Goal: Task Accomplishment & Management: Use online tool/utility

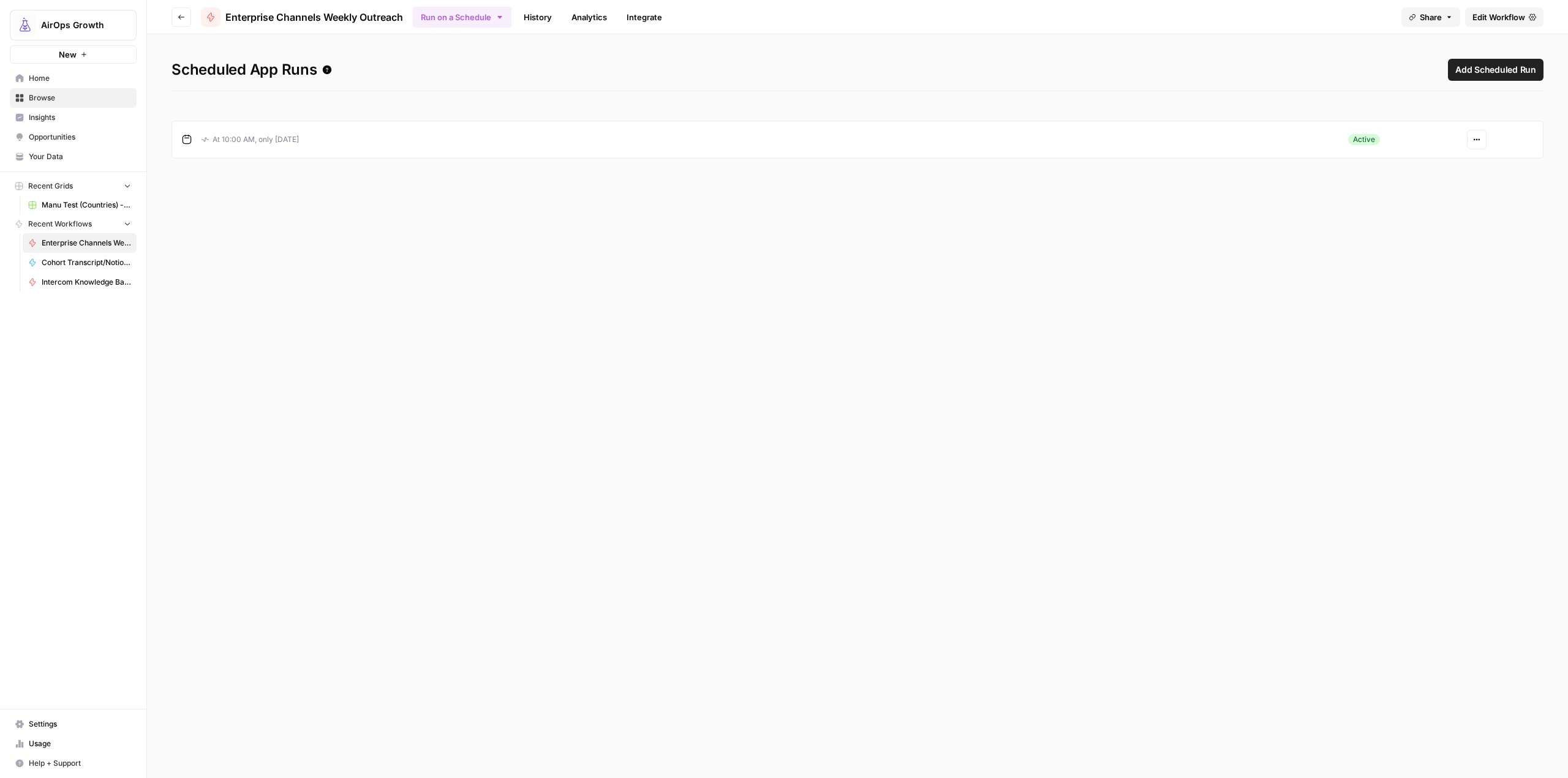
click at [80, 32] on button "AirOps Growth" at bounding box center [73, 24] width 127 height 31
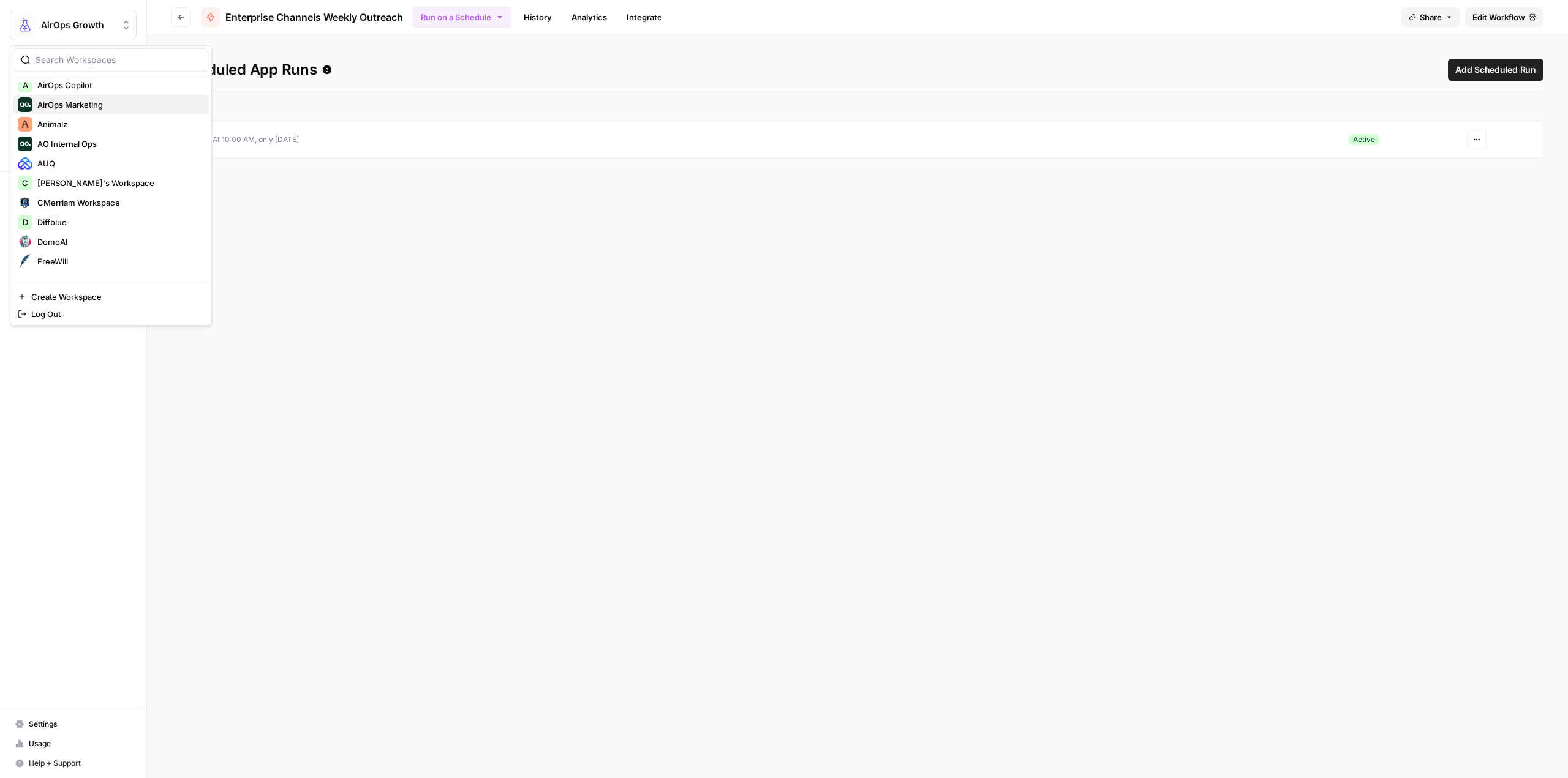
scroll to position [245, 0]
click at [96, 199] on span "Lob" at bounding box center [118, 200] width 162 height 13
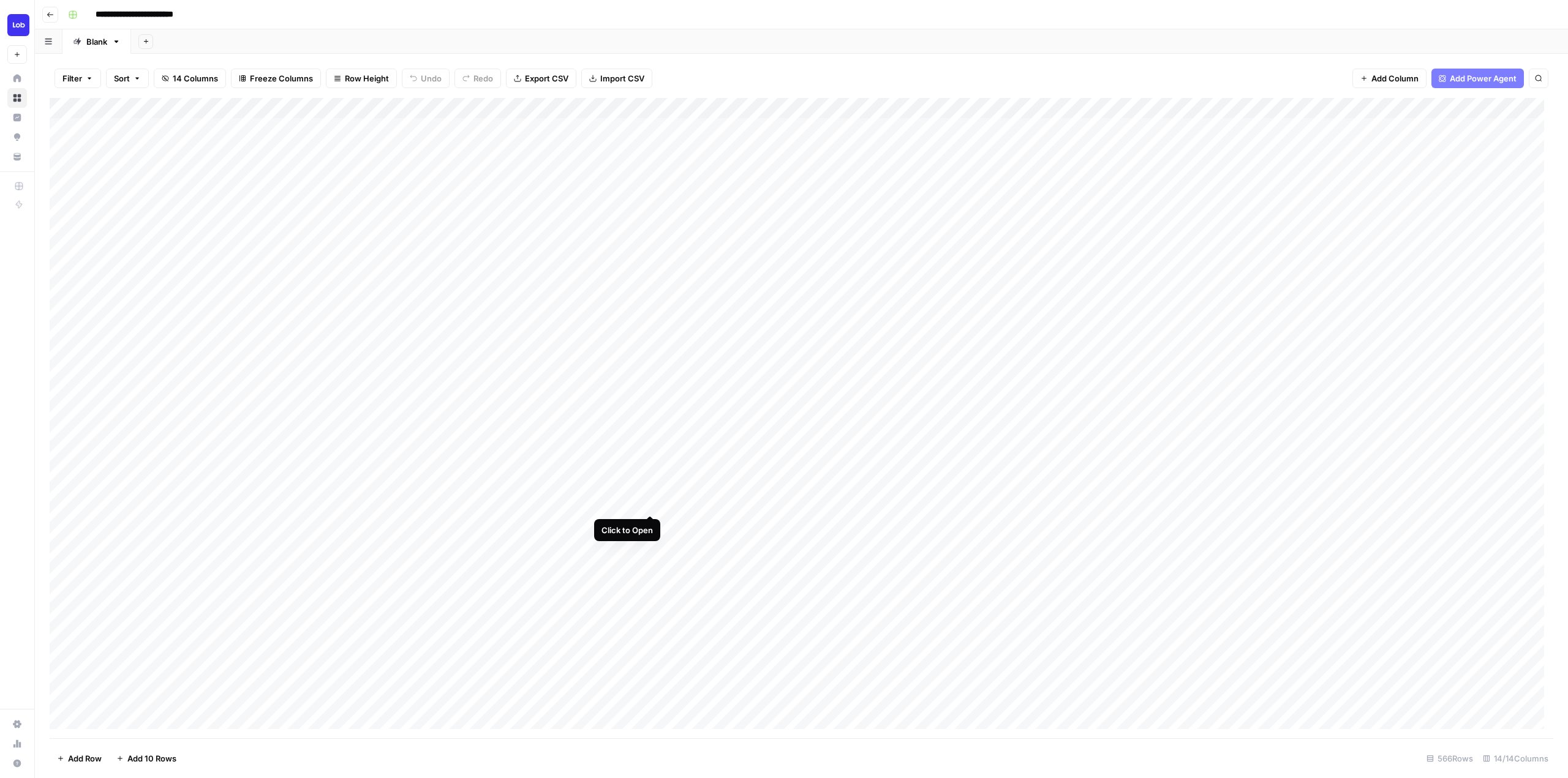
click at [648, 502] on div "Add Column" at bounding box center [801, 418] width 1504 height 641
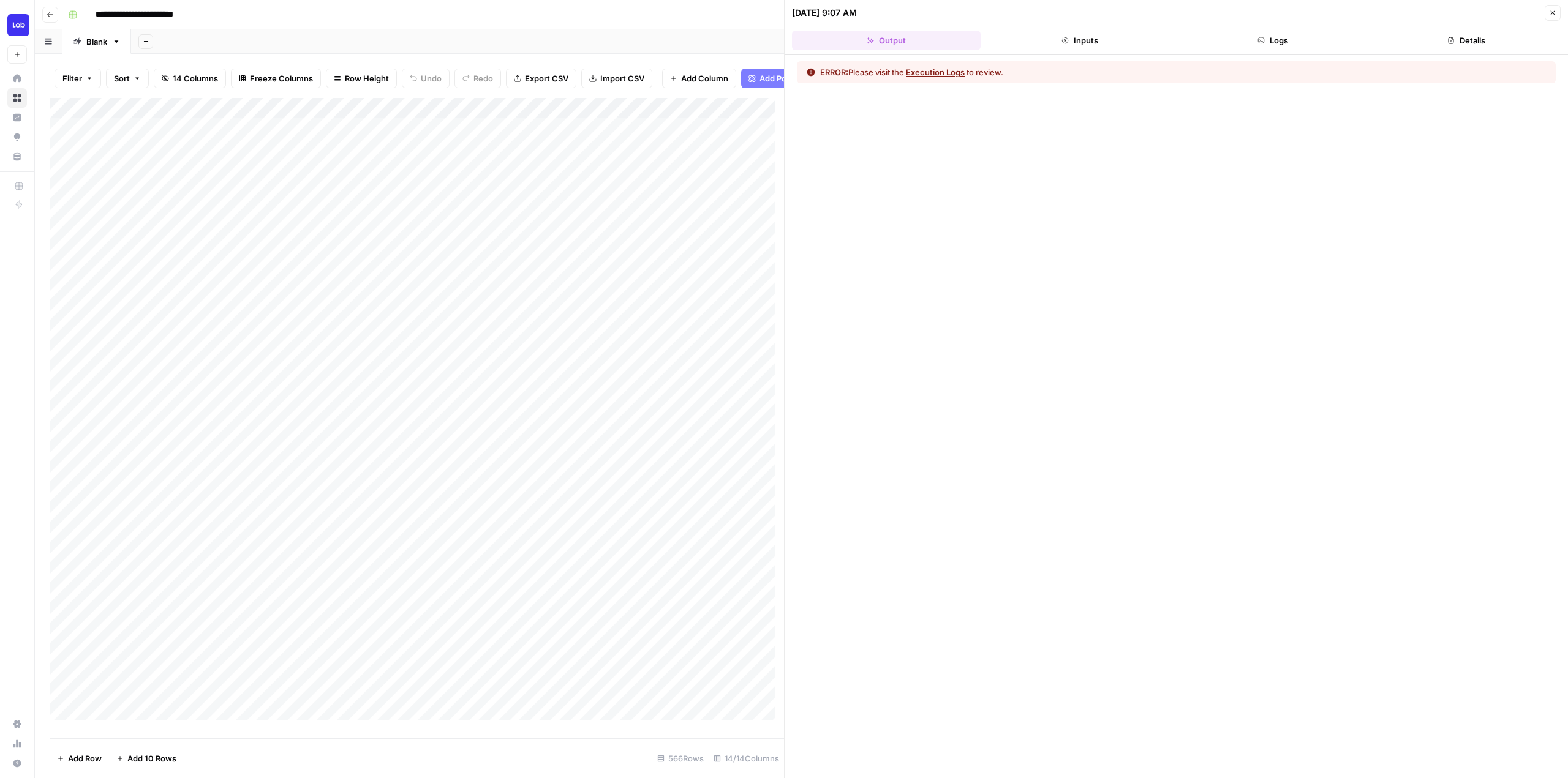
click at [1094, 33] on button "Inputs" at bounding box center [1079, 40] width 188 height 20
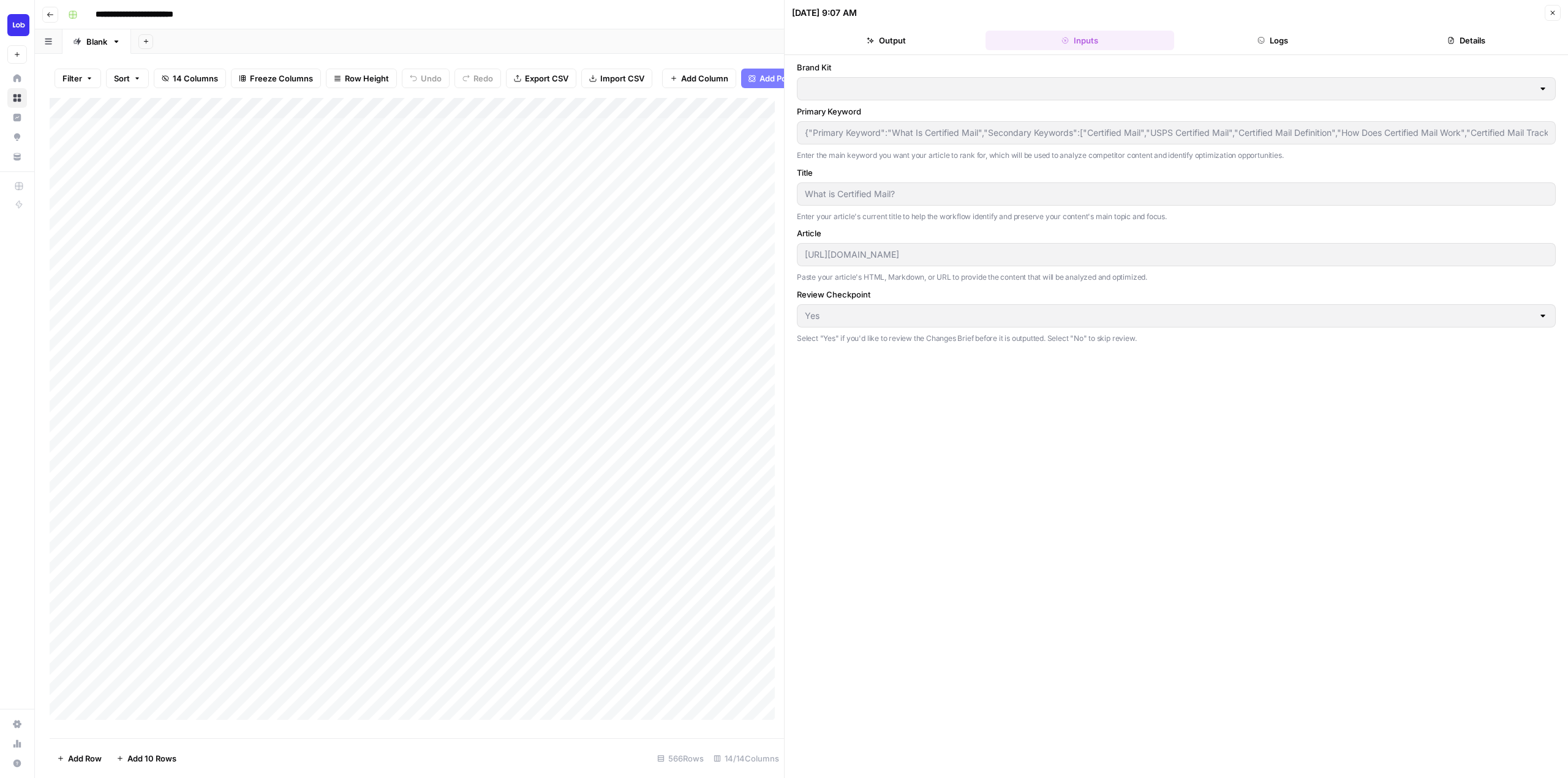
type input "Lob"
click at [1275, 31] on button "Logs" at bounding box center [1273, 40] width 188 height 20
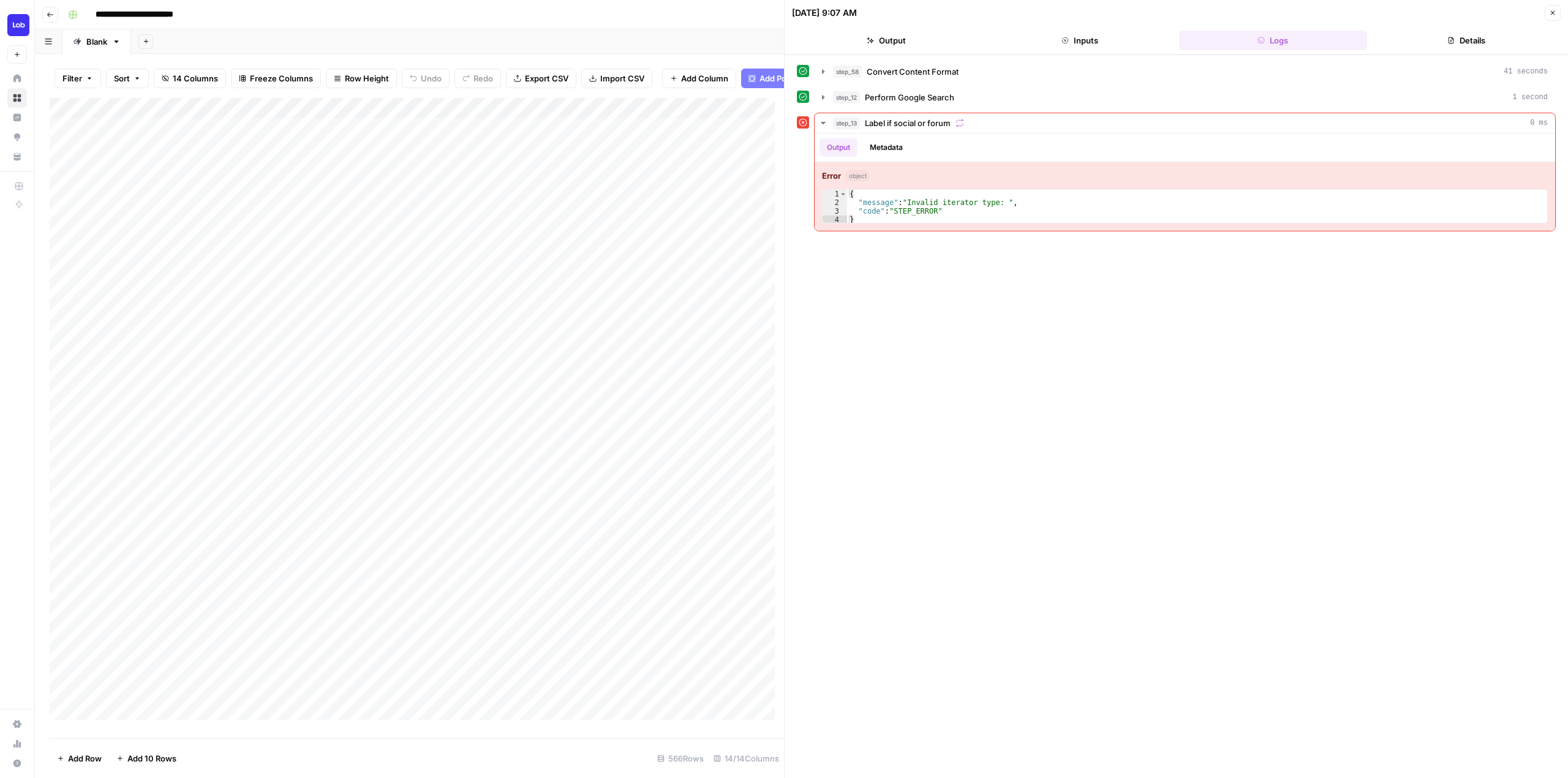
click at [1294, 31] on button "Logs" at bounding box center [1273, 40] width 188 height 20
click at [1466, 40] on button "Details" at bounding box center [1466, 40] width 188 height 20
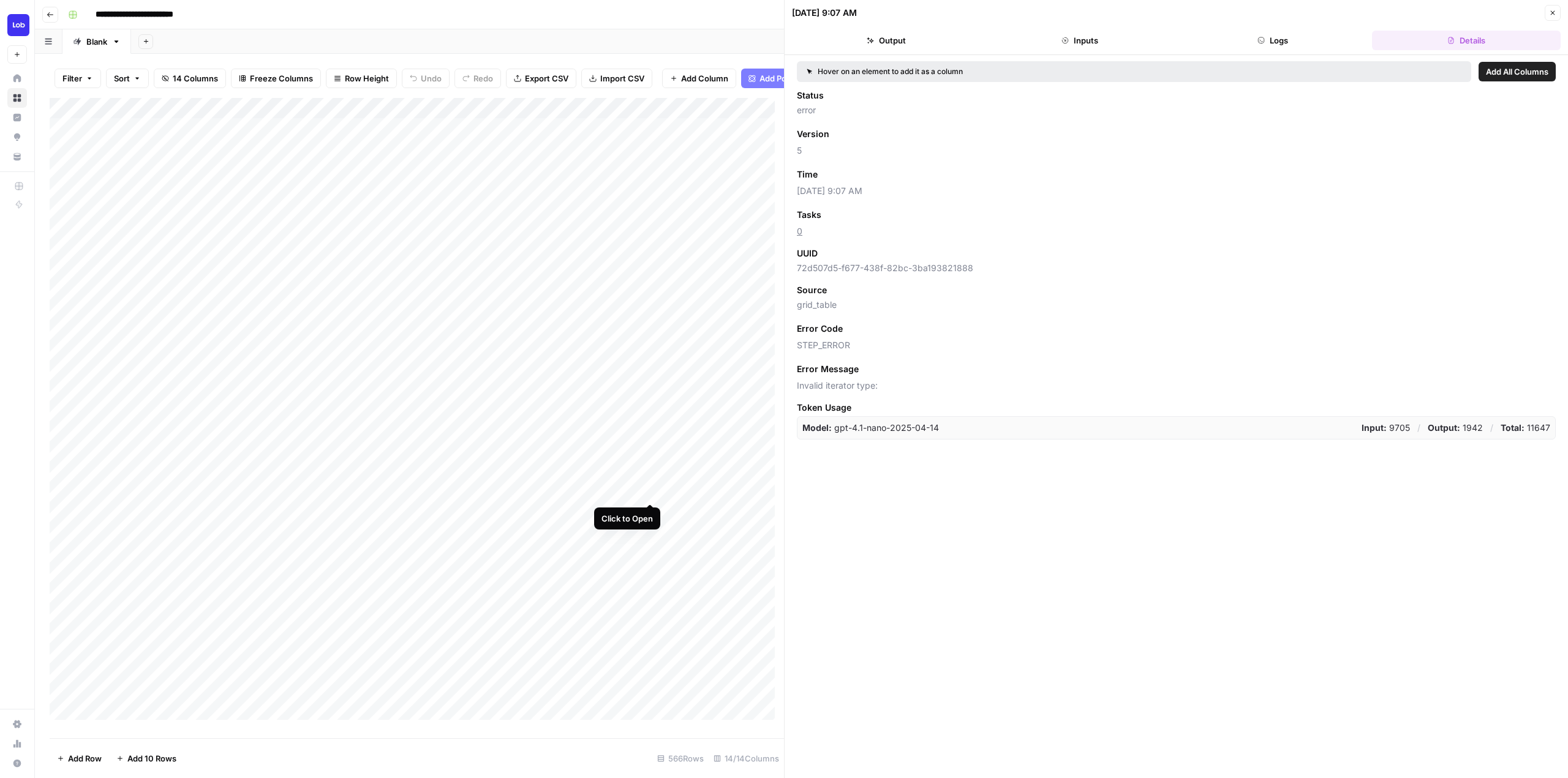
click at [633, 490] on div "Add Column" at bounding box center [417, 413] width 734 height 631
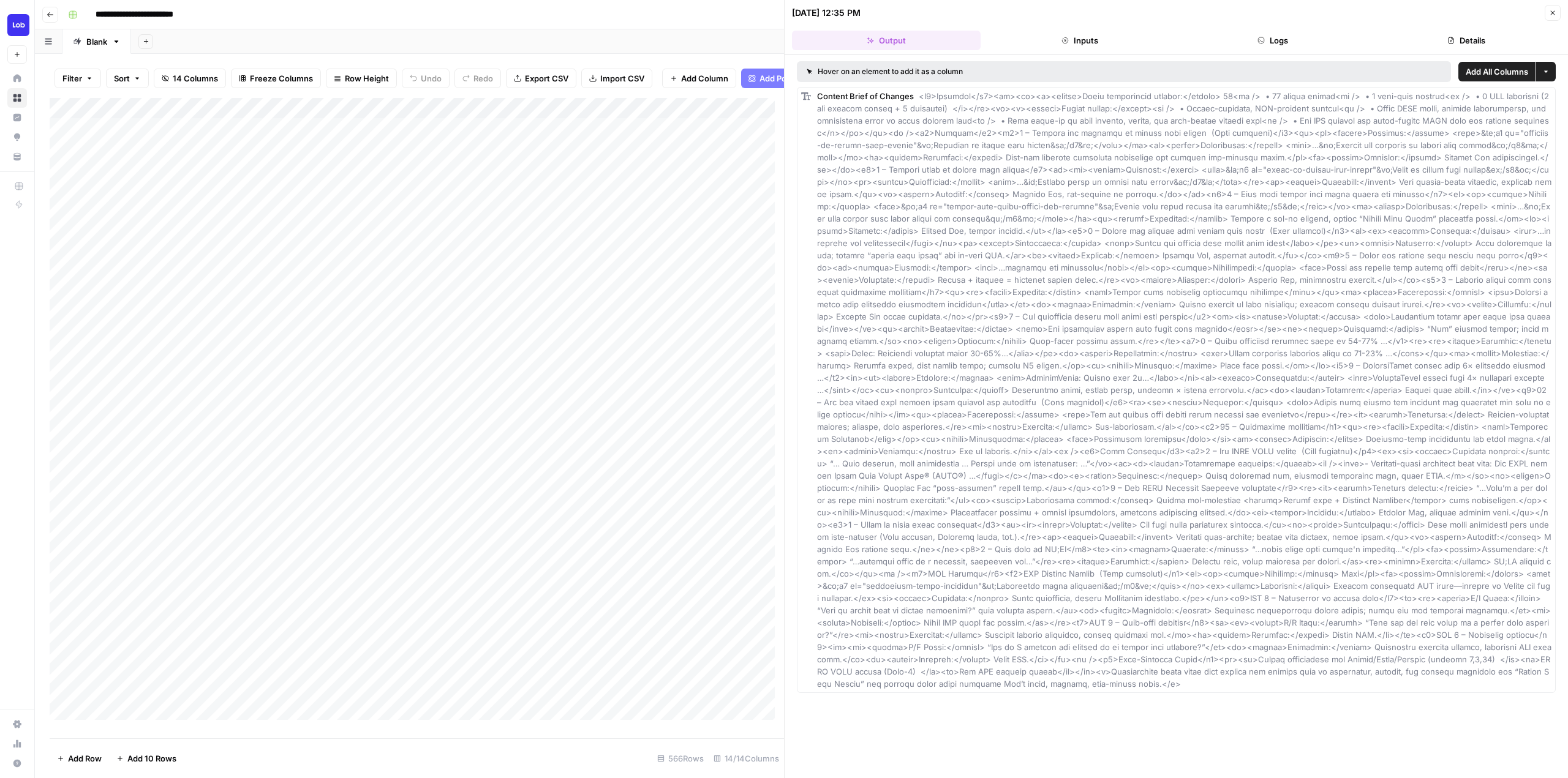
click at [1467, 39] on button "Details" at bounding box center [1466, 40] width 188 height 20
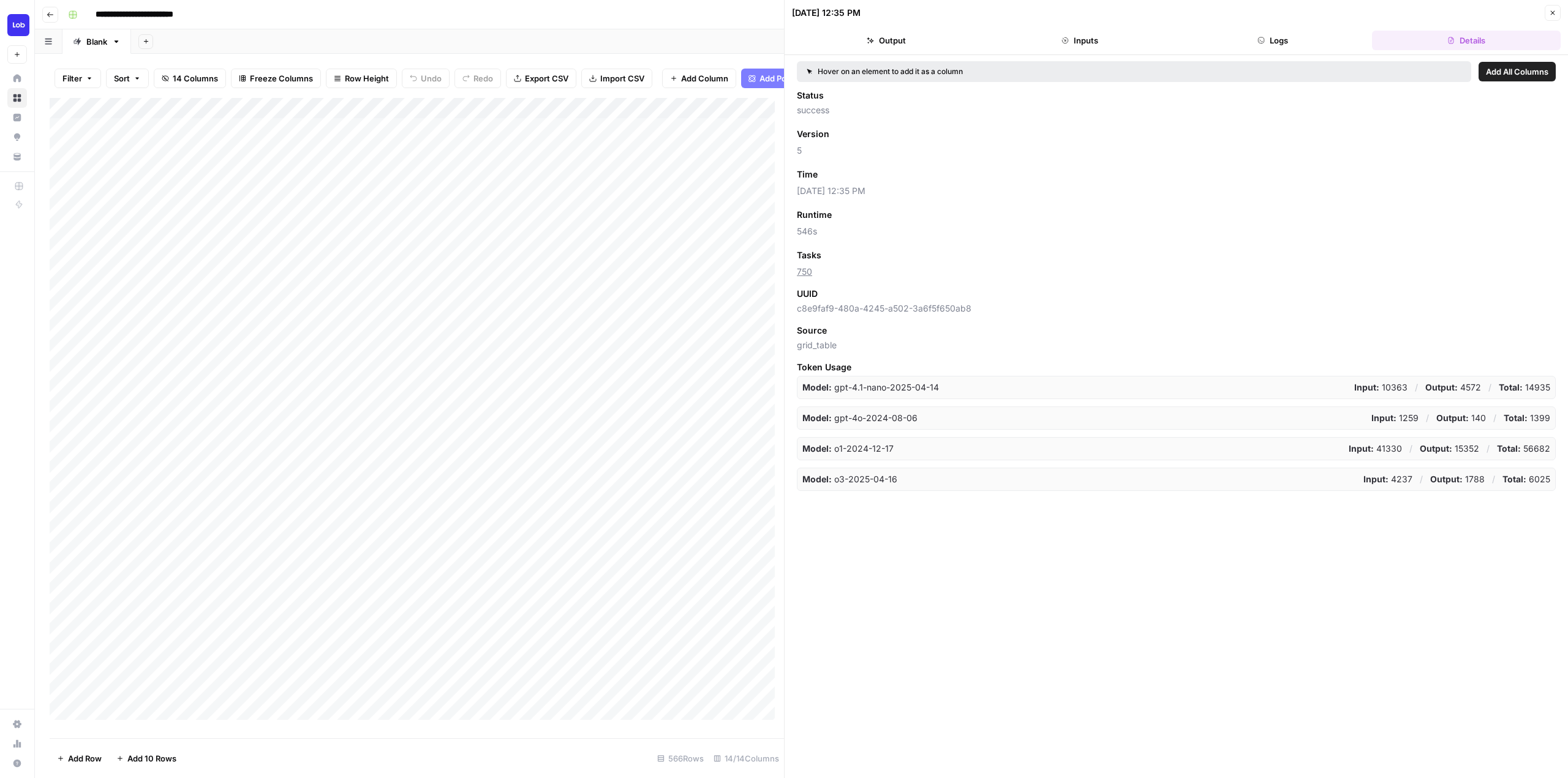
click at [1301, 45] on button "Logs" at bounding box center [1273, 40] width 188 height 20
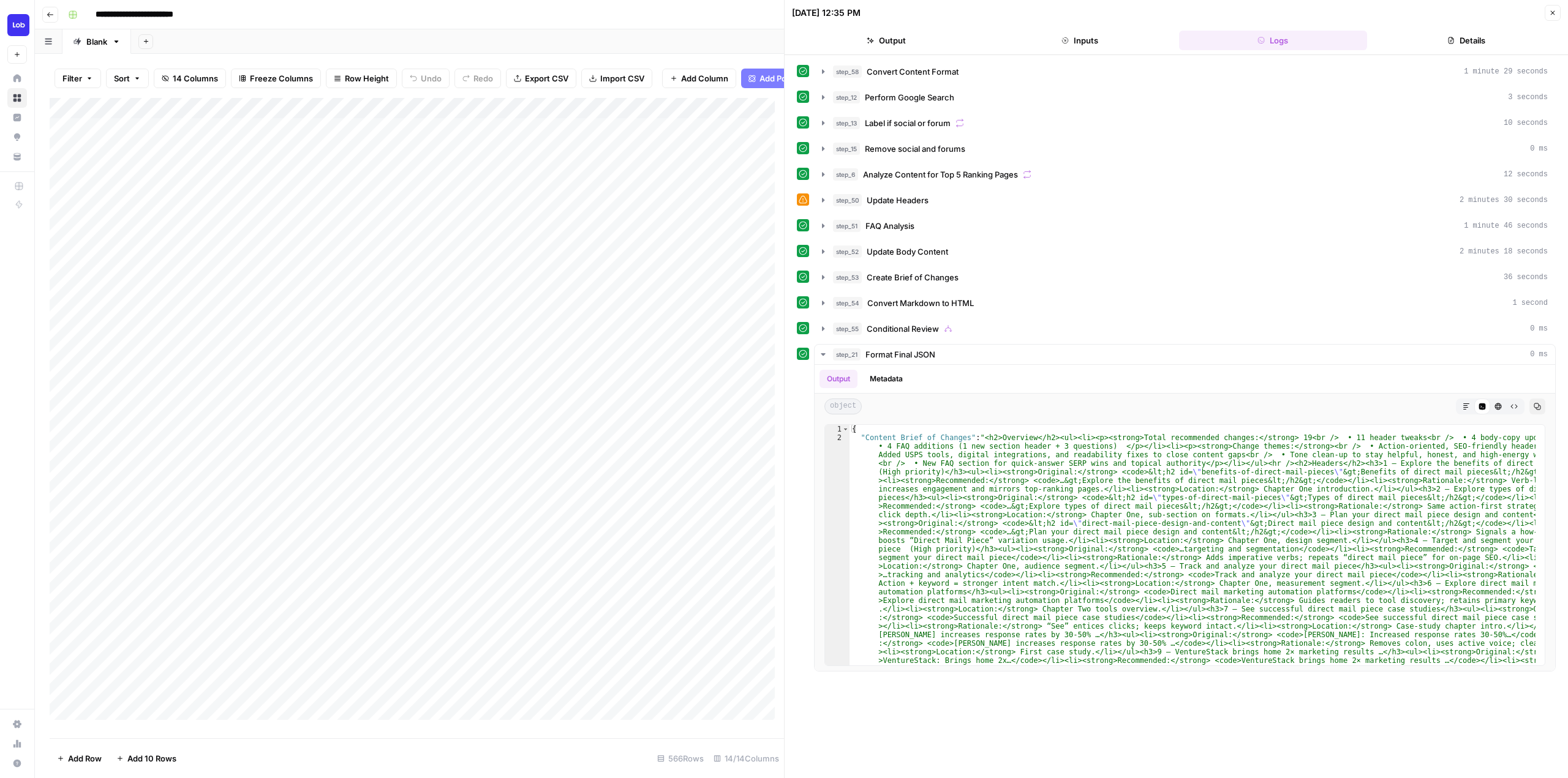
click at [642, 513] on div "Add Column" at bounding box center [417, 413] width 734 height 631
click at [632, 515] on div "Add Column" at bounding box center [417, 413] width 734 height 631
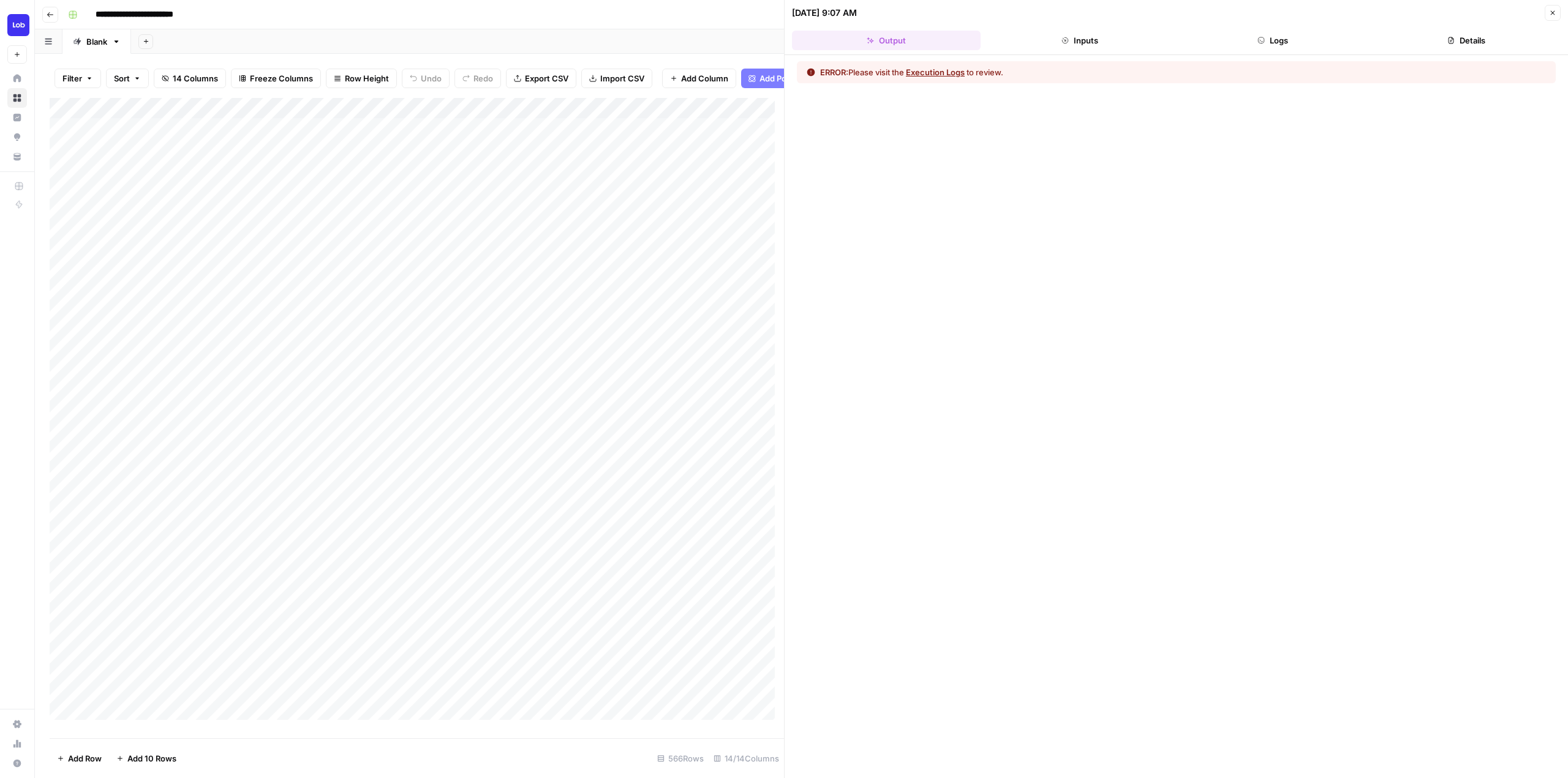
click at [612, 116] on div "Add Column" at bounding box center [417, 413] width 734 height 631
drag, startPoint x: 644, startPoint y: 149, endPoint x: 716, endPoint y: 149, distance: 72.0
click at [716, 149] on body "**********" at bounding box center [784, 389] width 1568 height 778
click at [1007, 115] on div "ERROR: Please visit the Execution Logs to review." at bounding box center [1176, 416] width 784 height 723
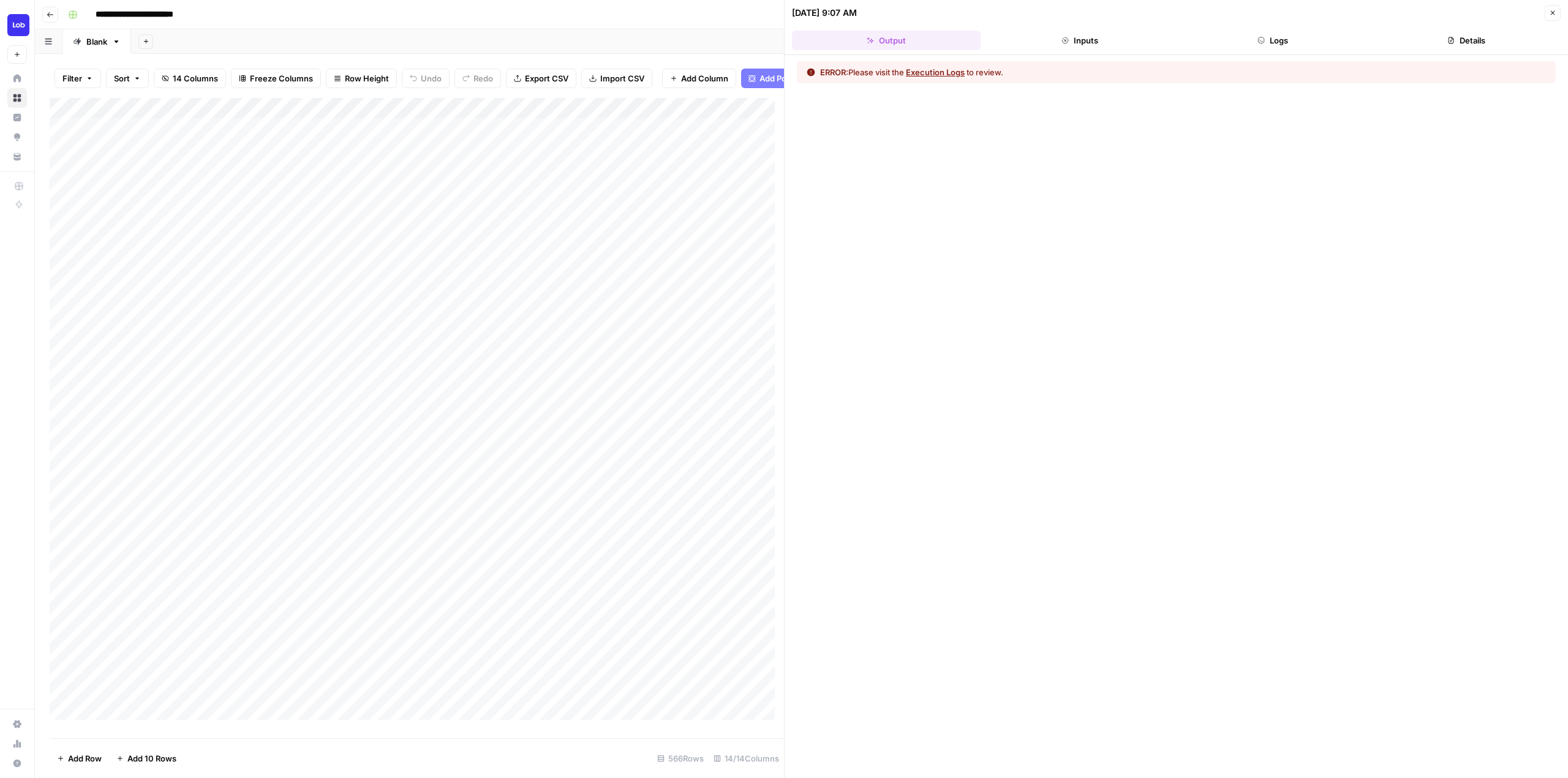
click at [1279, 39] on button "Logs" at bounding box center [1273, 40] width 188 height 20
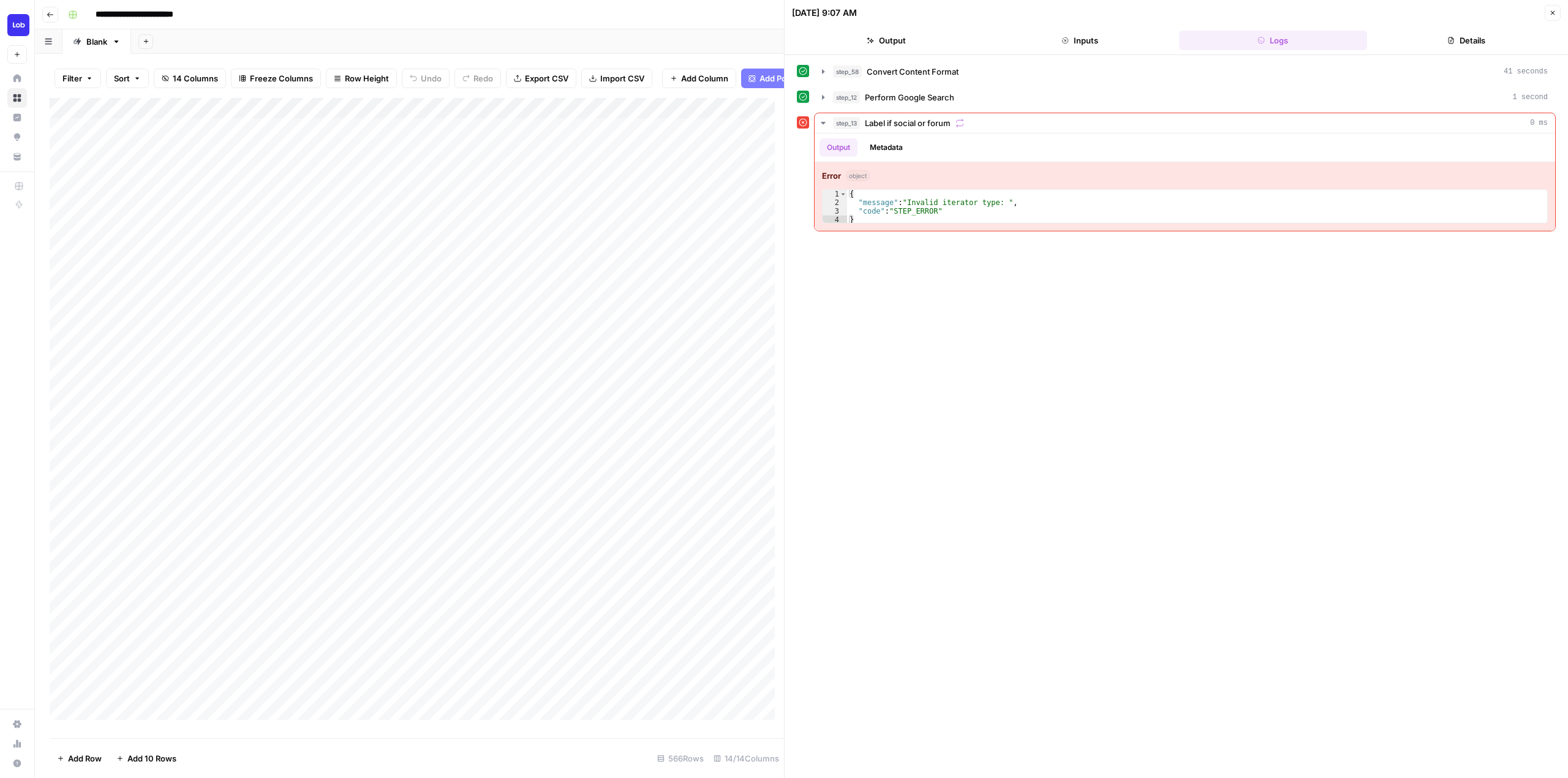
click at [871, 43] on icon "button" at bounding box center [870, 40] width 7 height 7
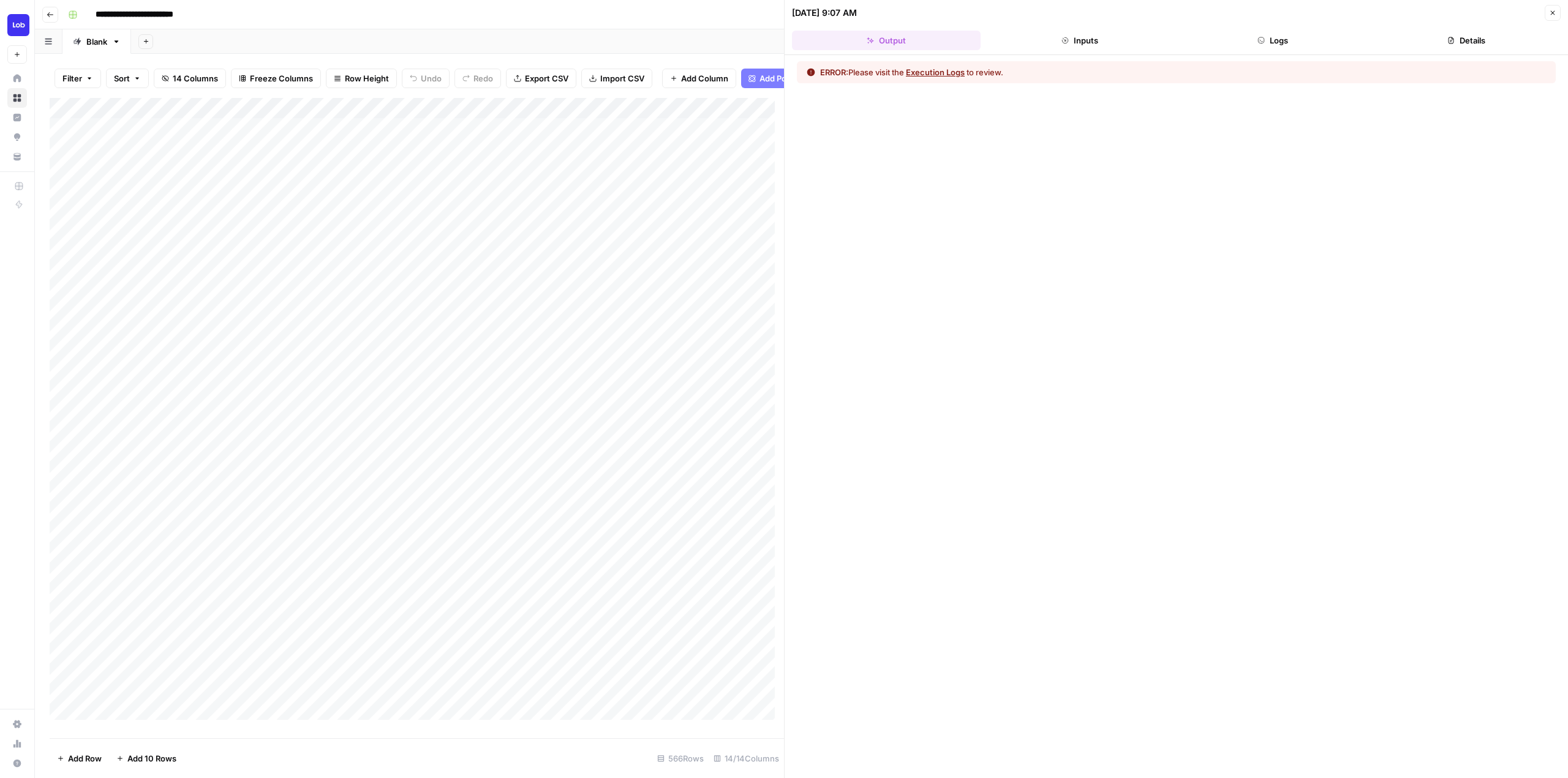
click at [1085, 35] on button "Inputs" at bounding box center [1079, 40] width 188 height 20
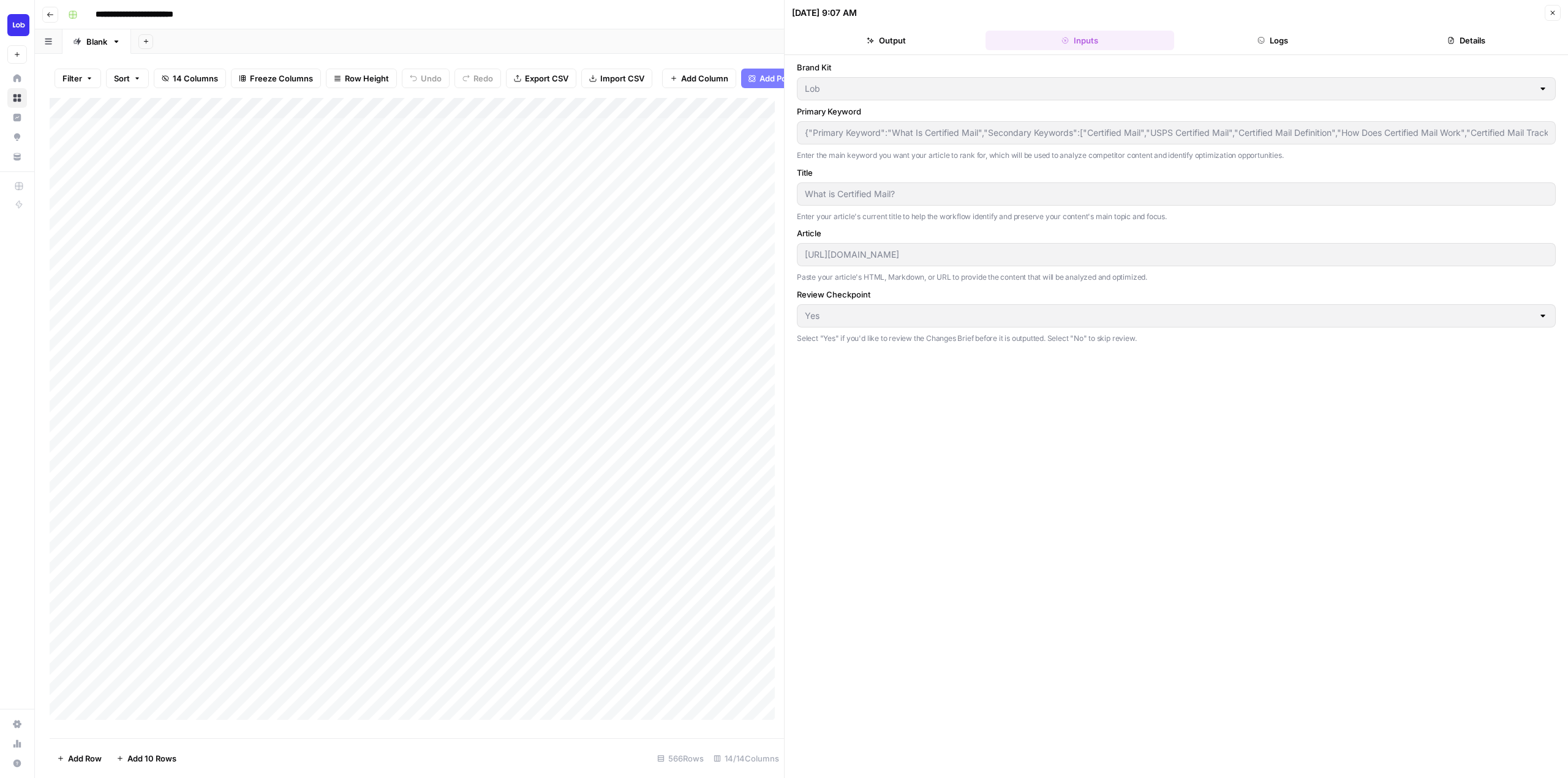
click at [1473, 32] on button "Details" at bounding box center [1466, 40] width 188 height 20
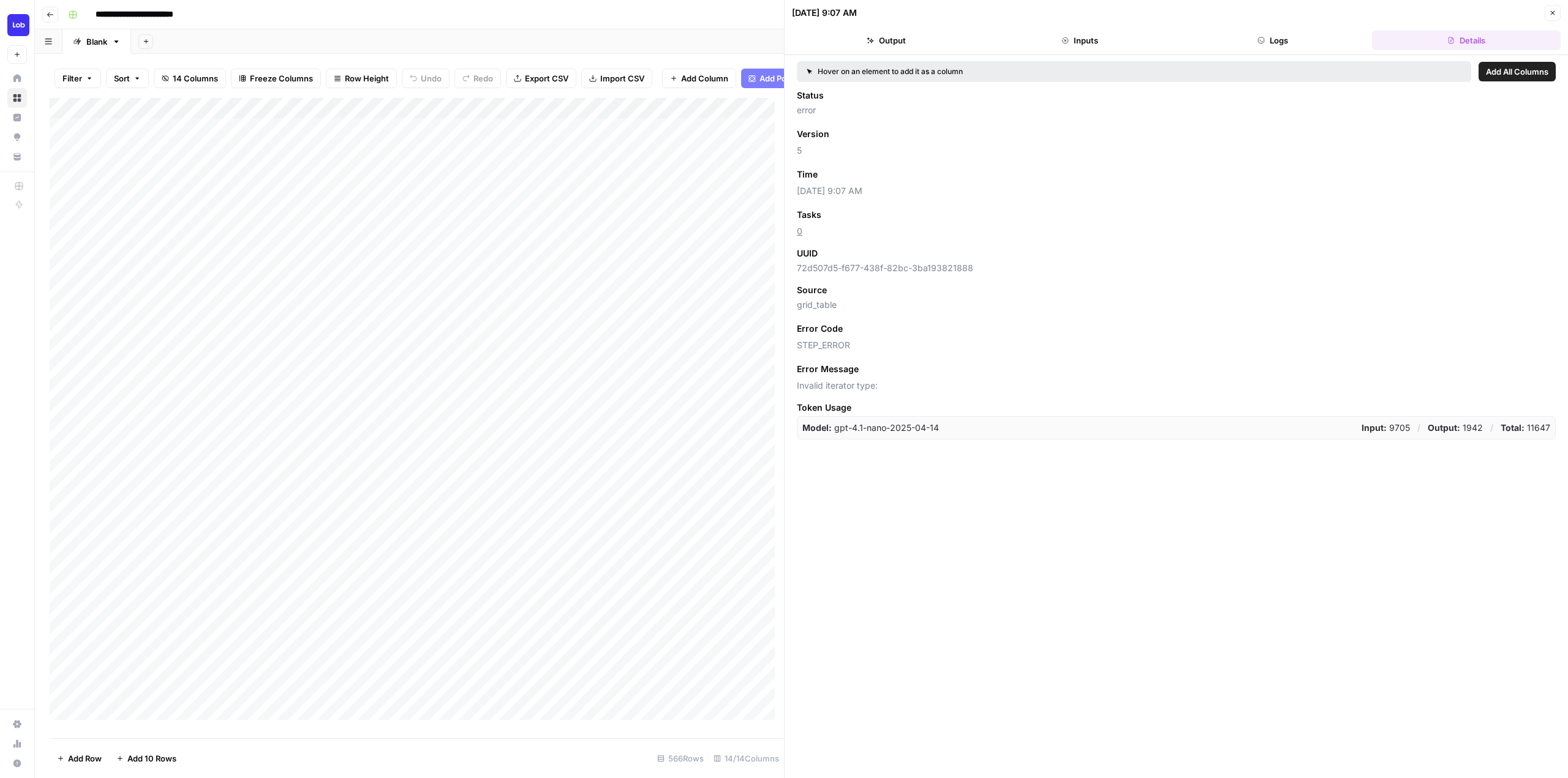
click at [1261, 41] on icon "button" at bounding box center [1261, 40] width 7 height 7
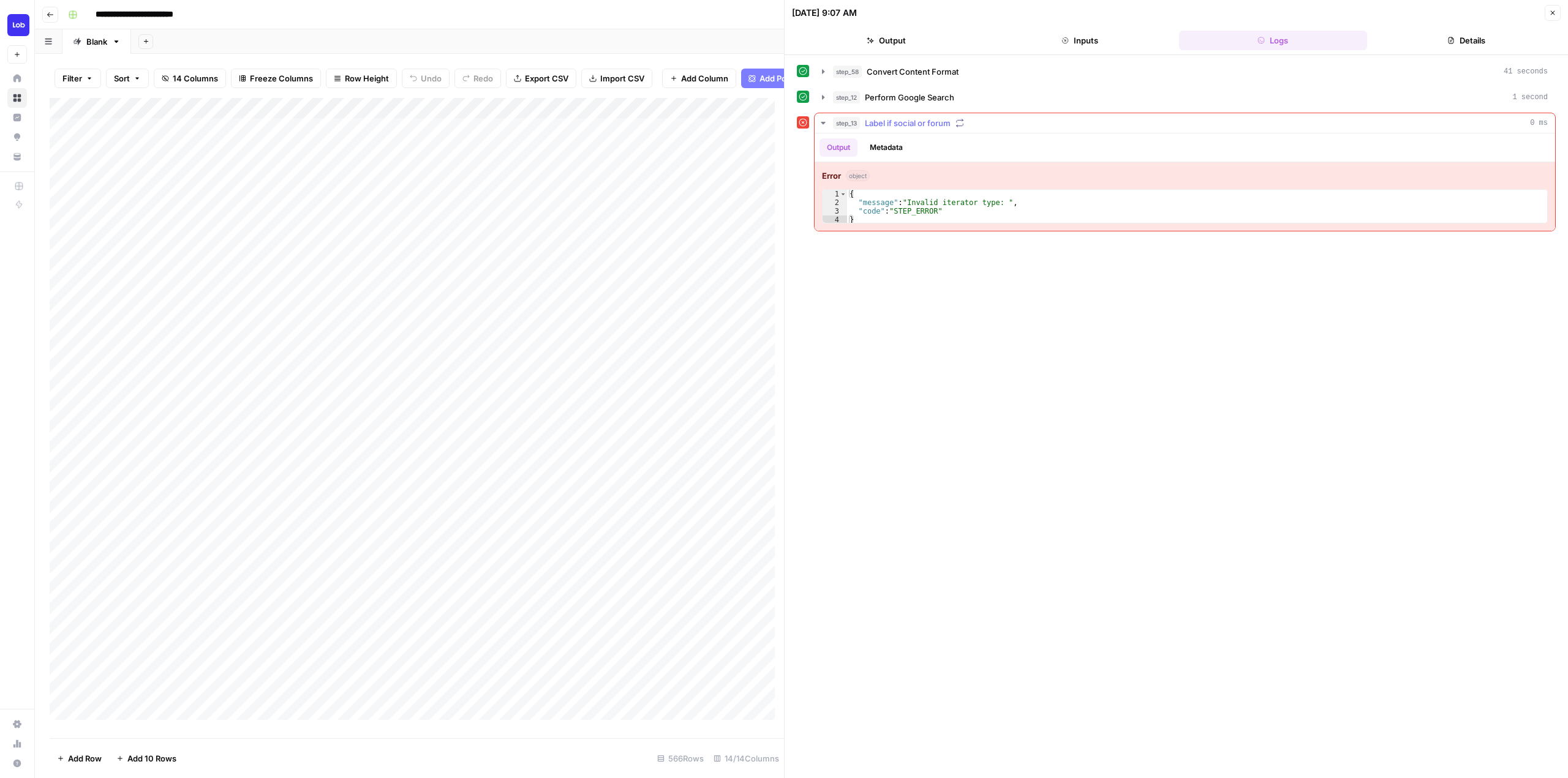
click at [823, 122] on icon "button" at bounding box center [822, 122] width 4 height 2
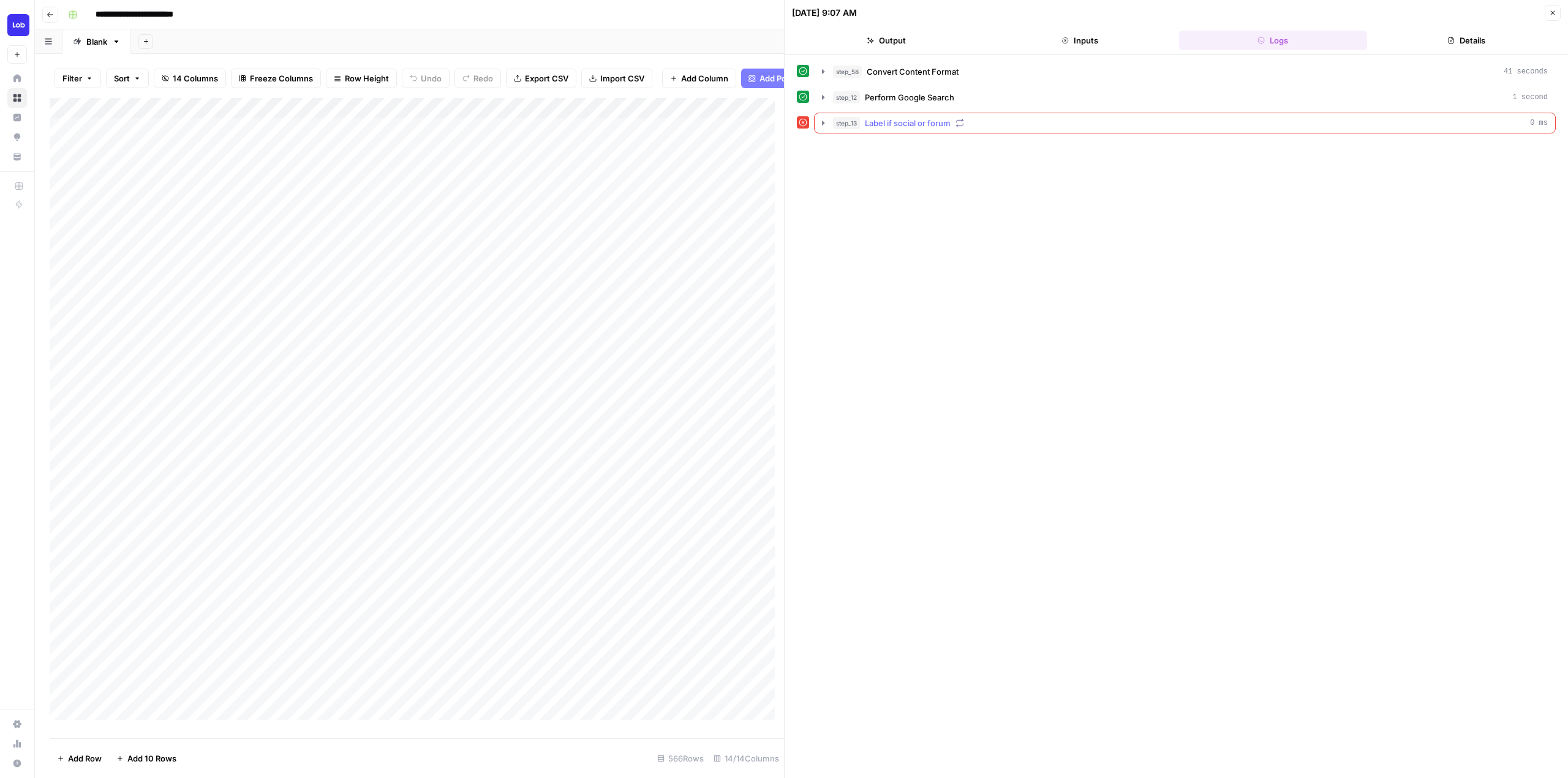
click at [823, 122] on icon "button" at bounding box center [823, 122] width 2 height 4
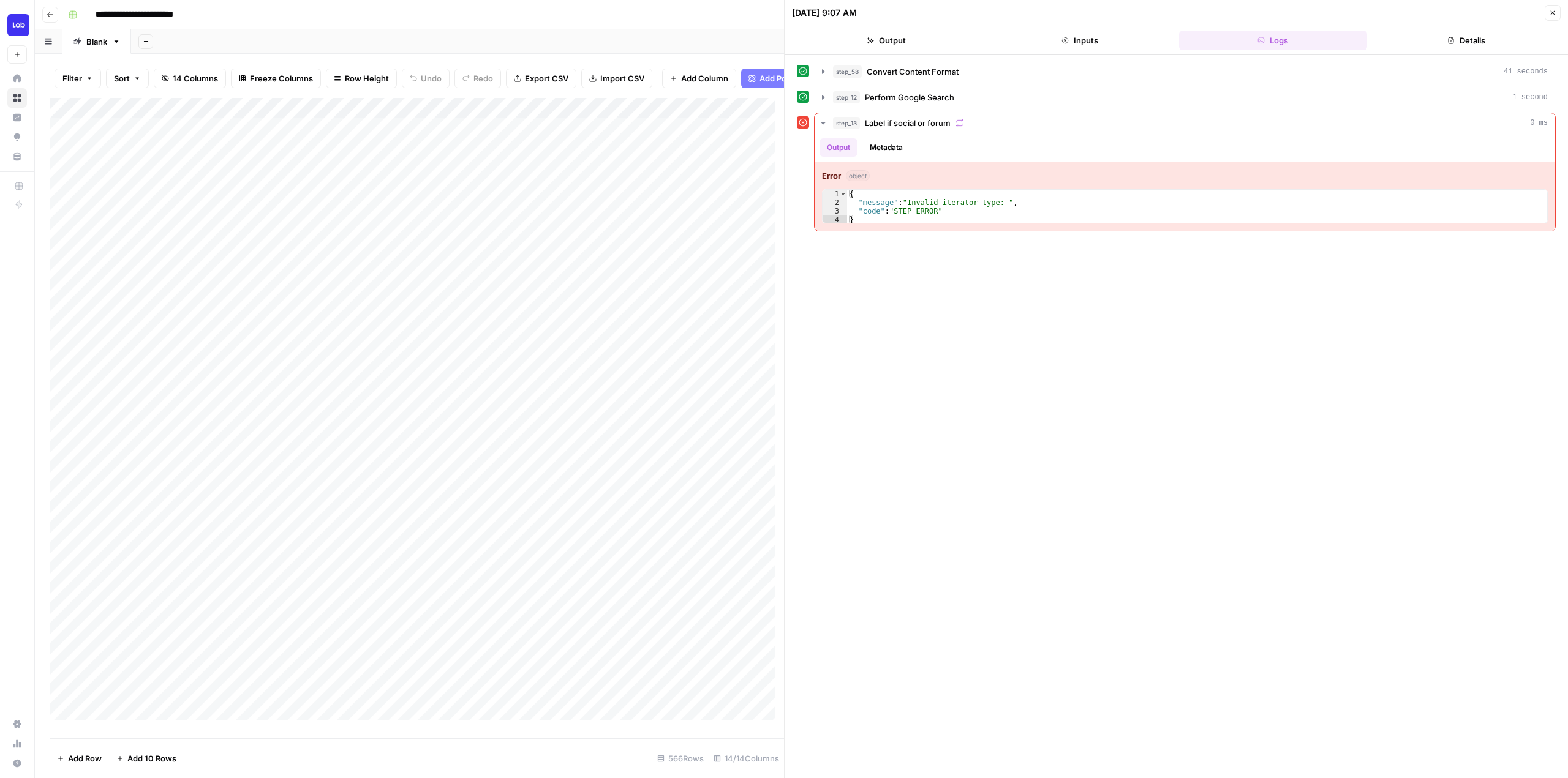
click at [625, 117] on div "Add Column" at bounding box center [417, 413] width 734 height 631
click at [638, 150] on input "SERP Competition Refresh Suggestions" at bounding box center [640, 147] width 125 height 13
click at [631, 488] on div "Add Column" at bounding box center [417, 413] width 734 height 631
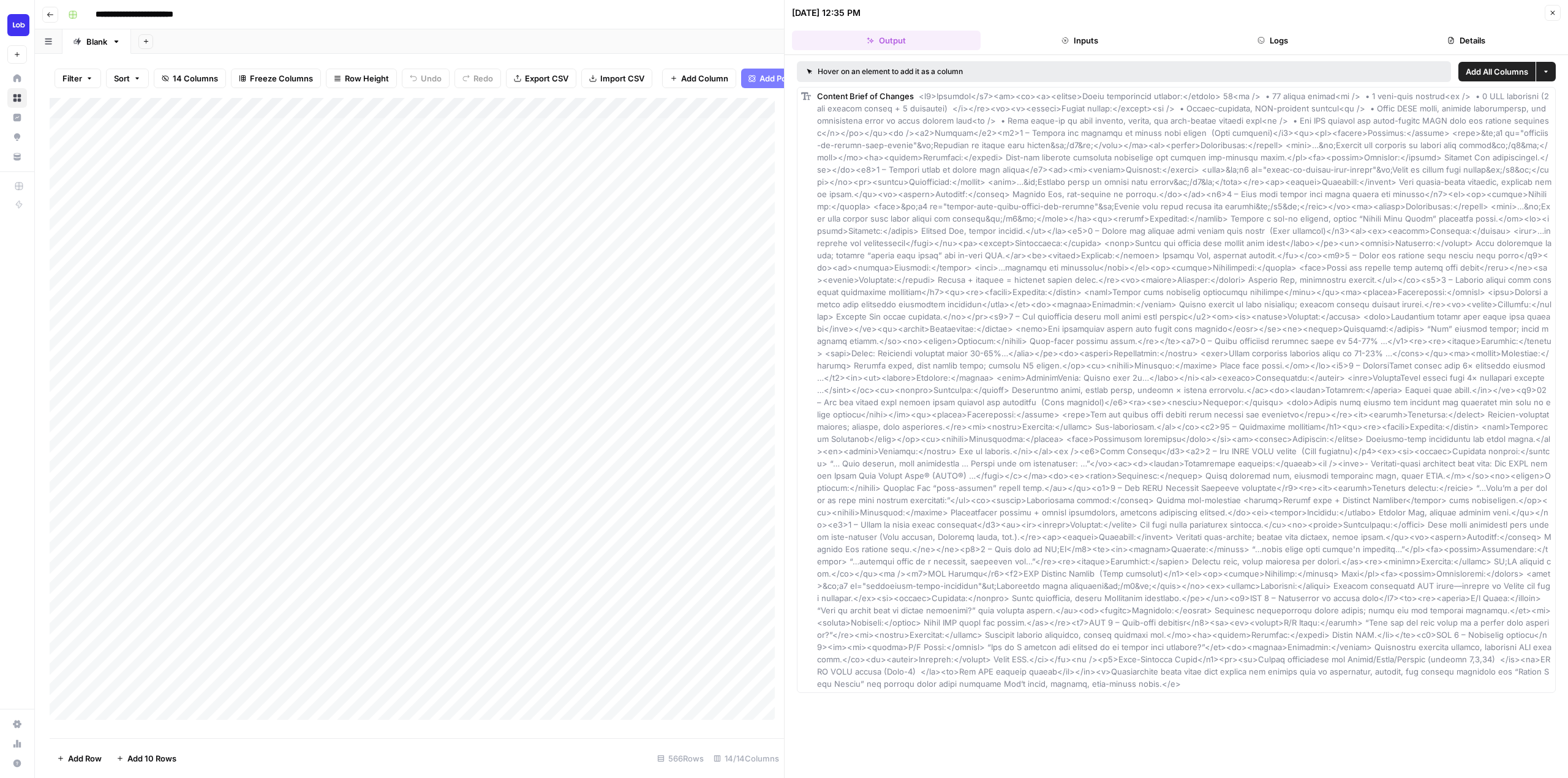
click at [1468, 35] on button "Details" at bounding box center [1466, 40] width 188 height 20
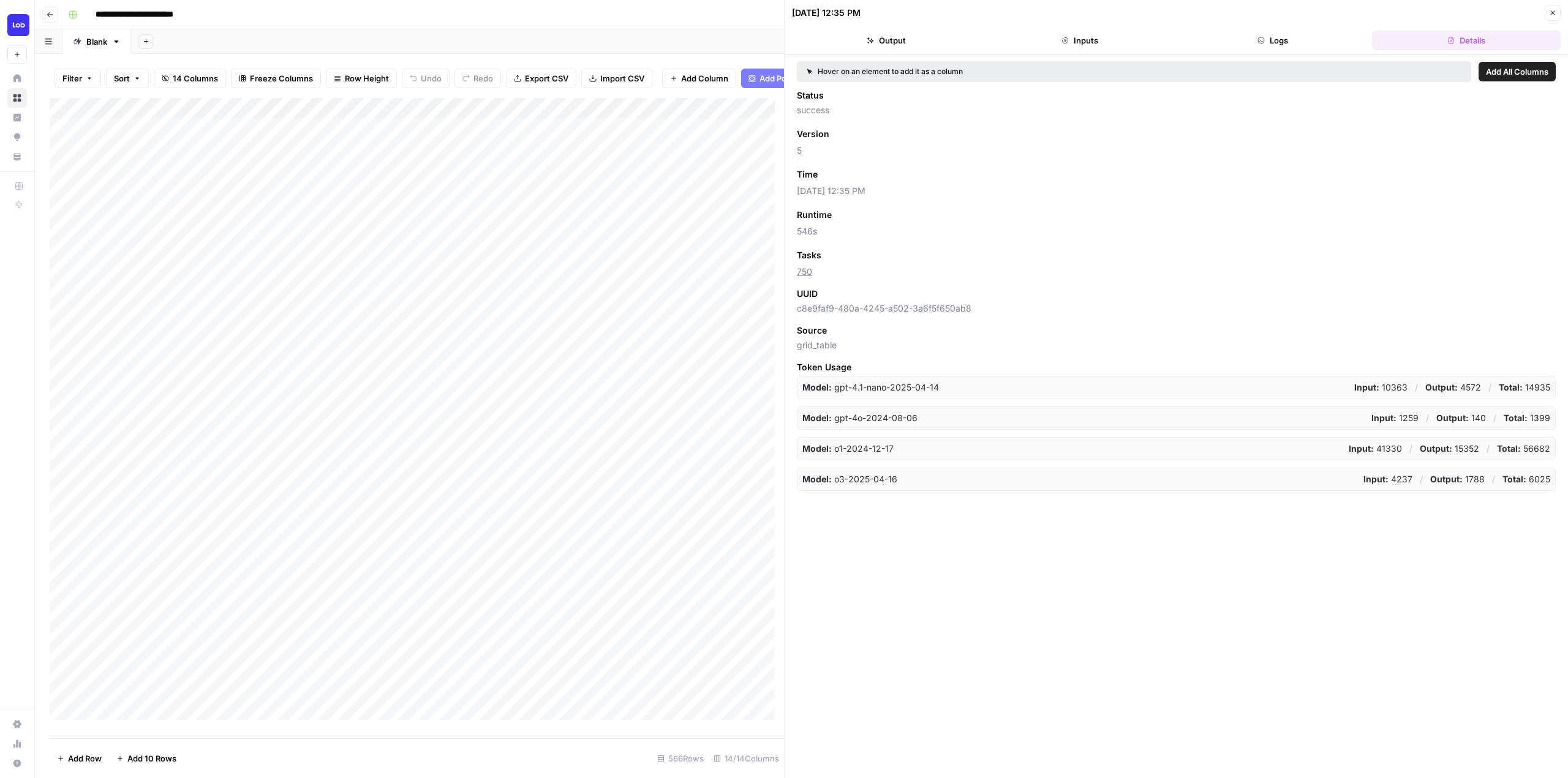
click at [638, 512] on div "Add Column" at bounding box center [417, 413] width 734 height 631
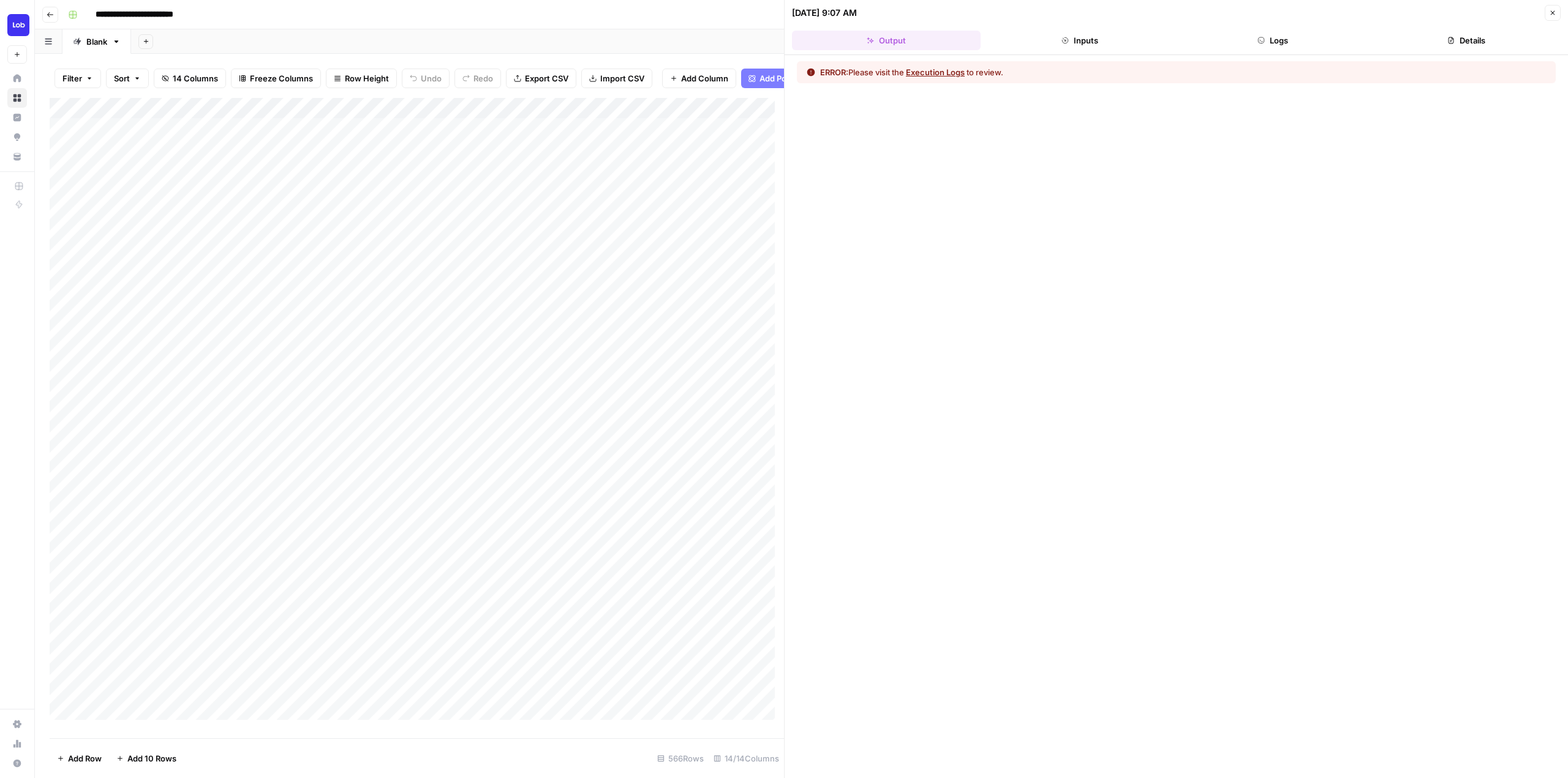
click at [1453, 38] on icon "button" at bounding box center [1450, 40] width 7 height 7
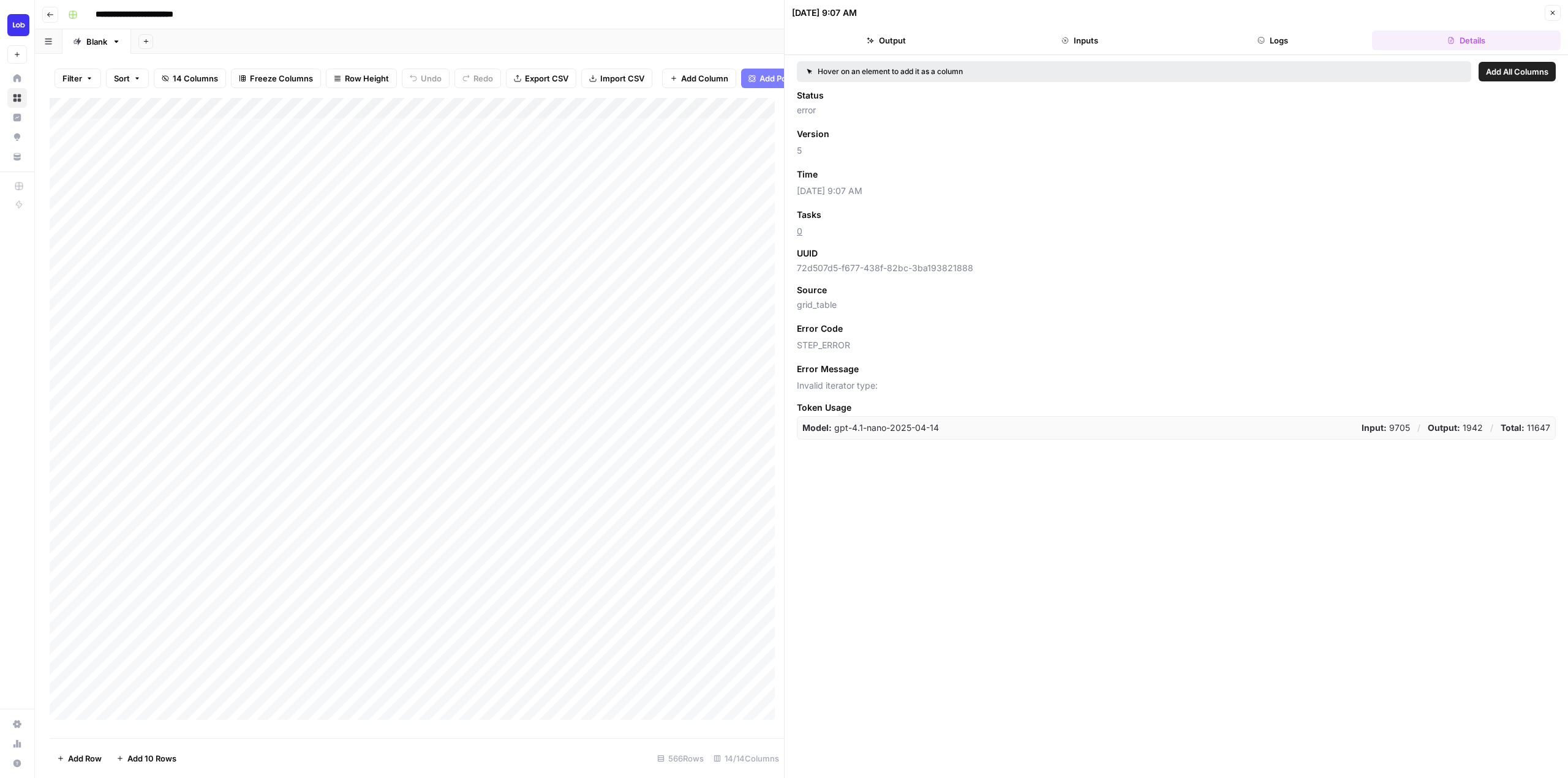
click at [1107, 42] on button "Inputs" at bounding box center [1079, 40] width 188 height 20
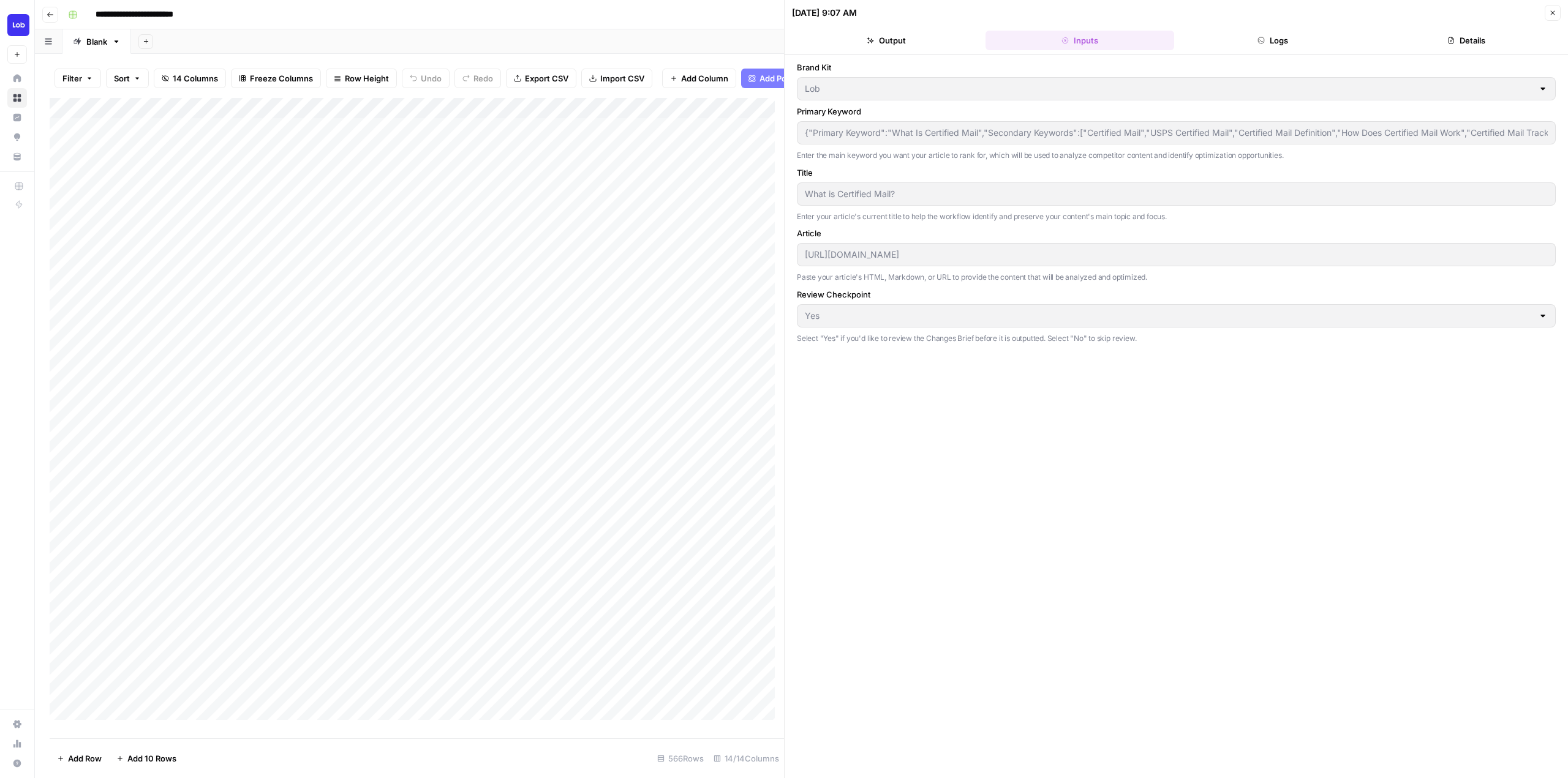
click at [1259, 43] on icon "button" at bounding box center [1261, 40] width 7 height 7
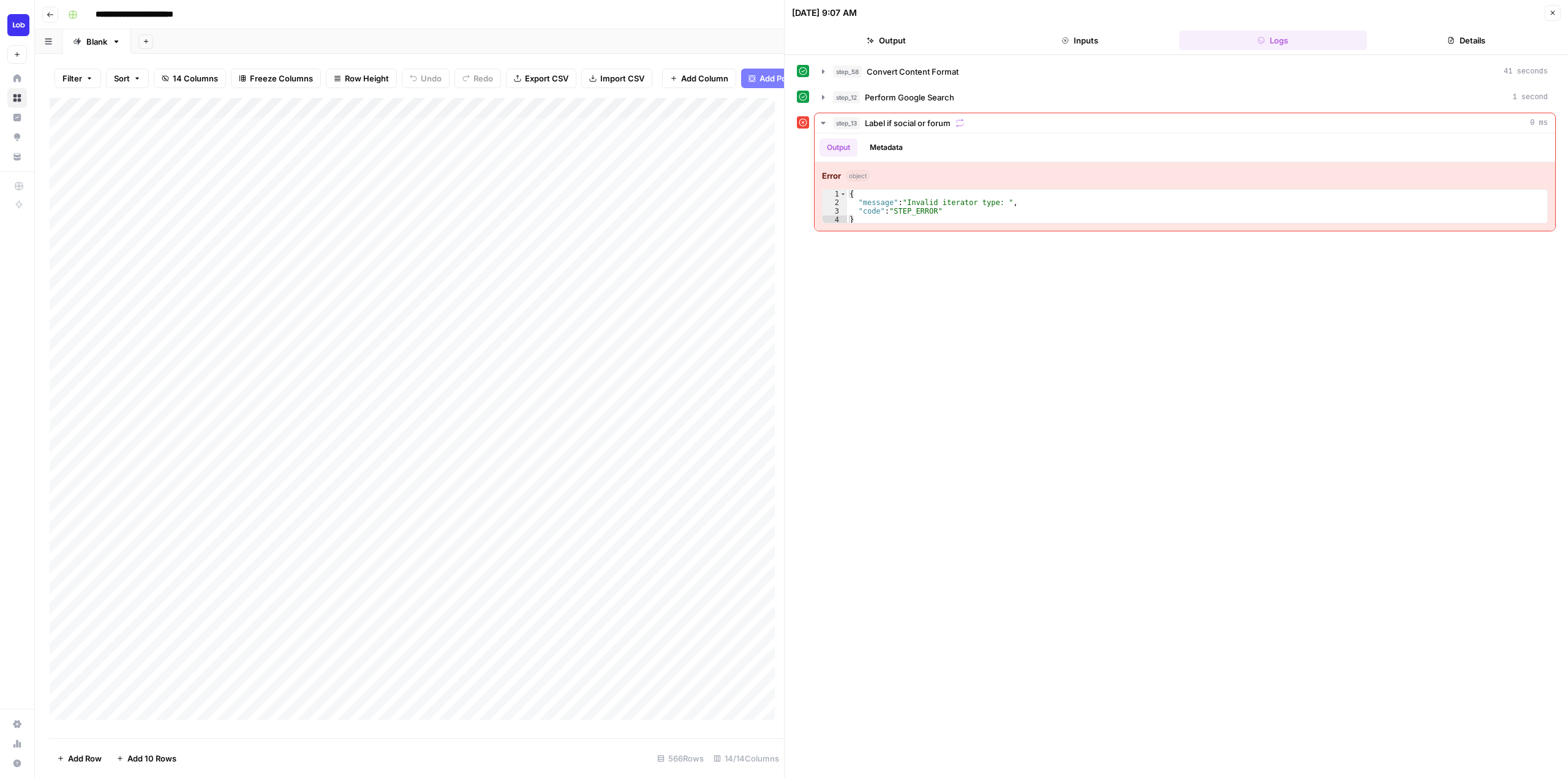
drag, startPoint x: 889, startPoint y: 774, endPoint x: 896, endPoint y: 778, distance: 8.1
click at [892, 776] on div "step_58 Convert Content Format 41 seconds step_12 Perform Google Search 1 secon…" at bounding box center [1176, 416] width 784 height 723
click at [668, 511] on div "Add Column" at bounding box center [417, 413] width 734 height 631
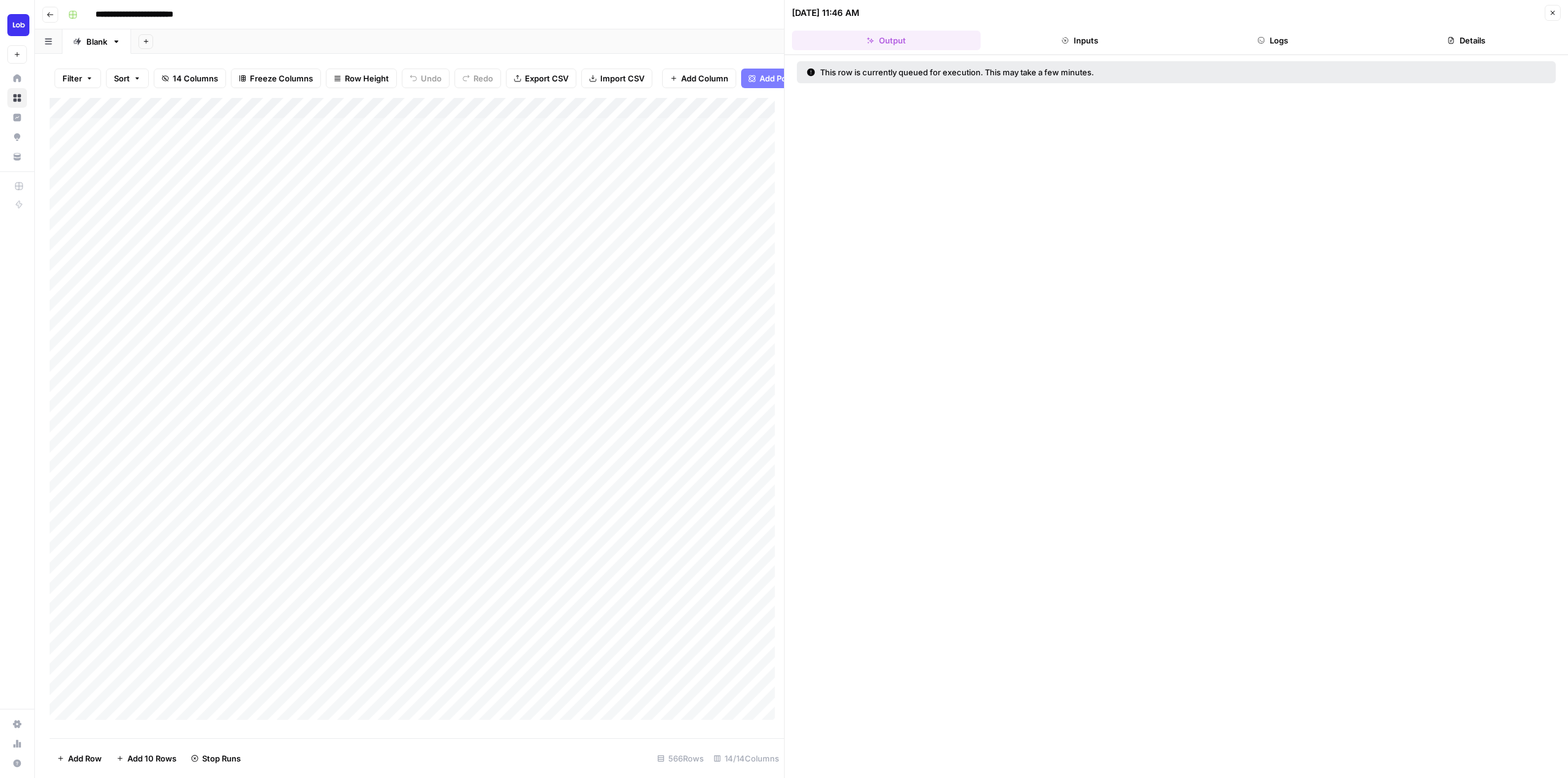
click at [1106, 50] on header "09/16/25 at 11:46 AM Close Output Inputs Logs Details" at bounding box center [1176, 27] width 784 height 55
click at [1220, 42] on button "Logs" at bounding box center [1273, 40] width 188 height 20
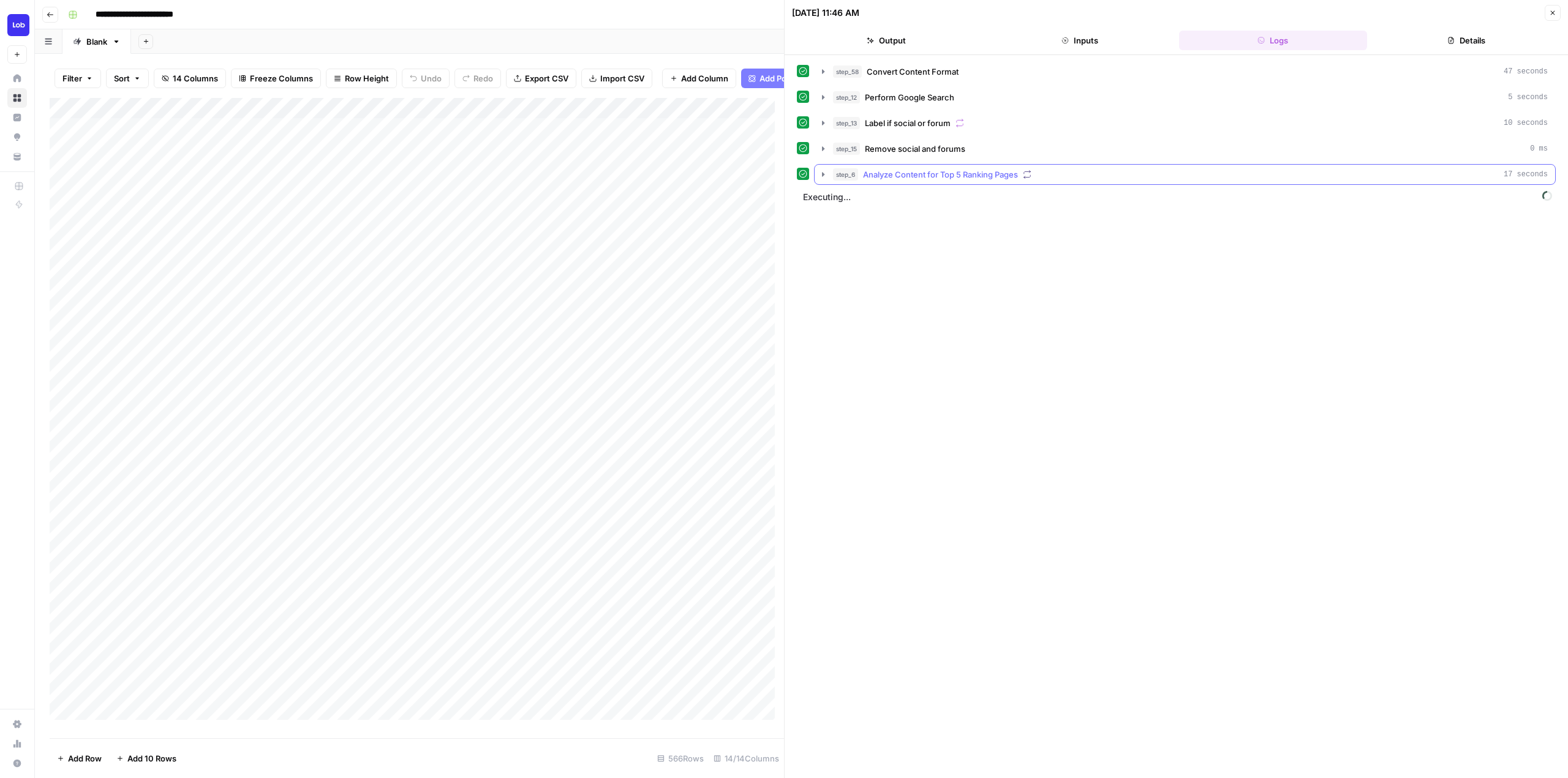
click at [822, 172] on icon "button" at bounding box center [823, 174] width 9 height 9
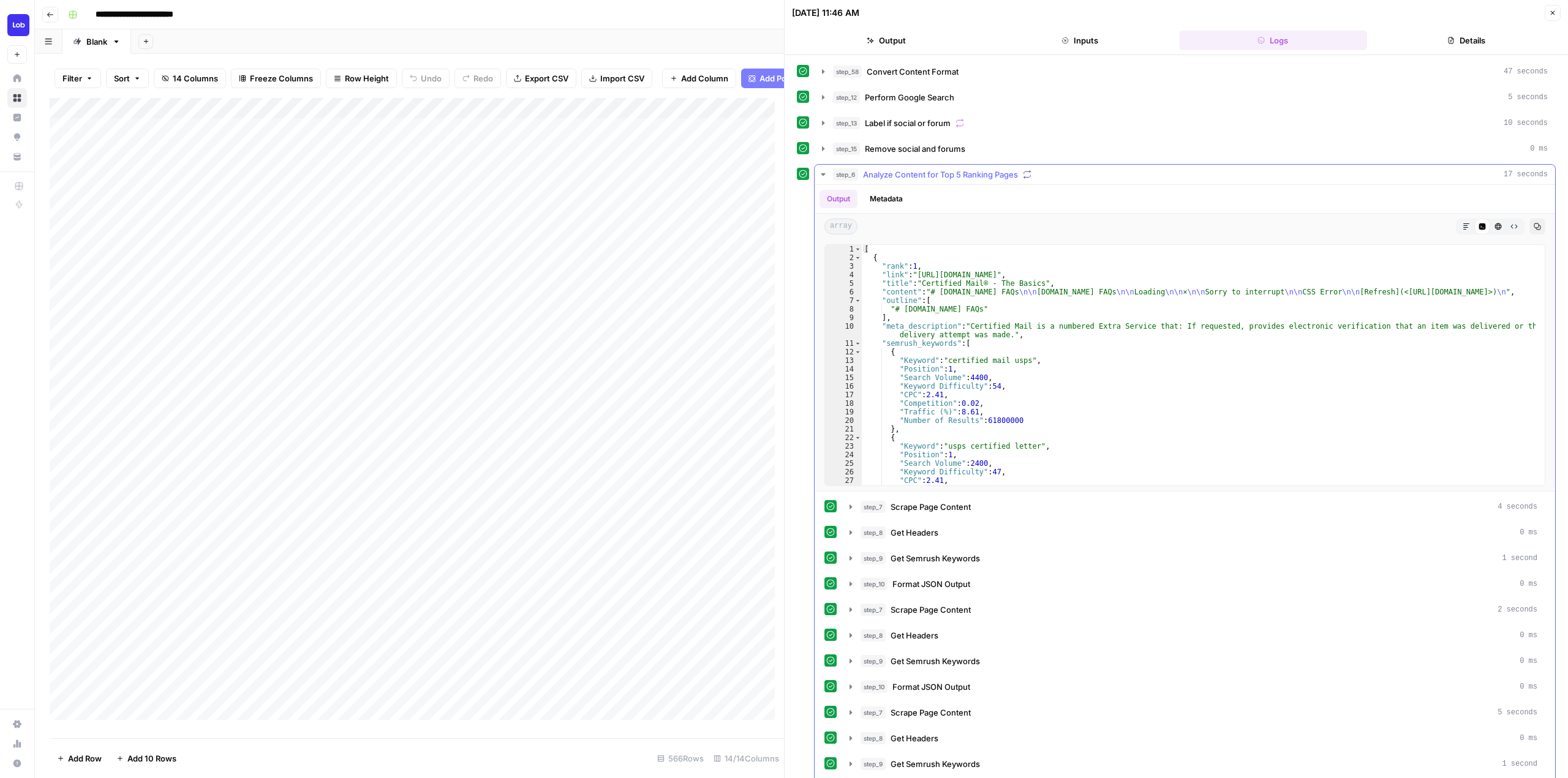
click at [822, 172] on icon "button" at bounding box center [823, 174] width 9 height 9
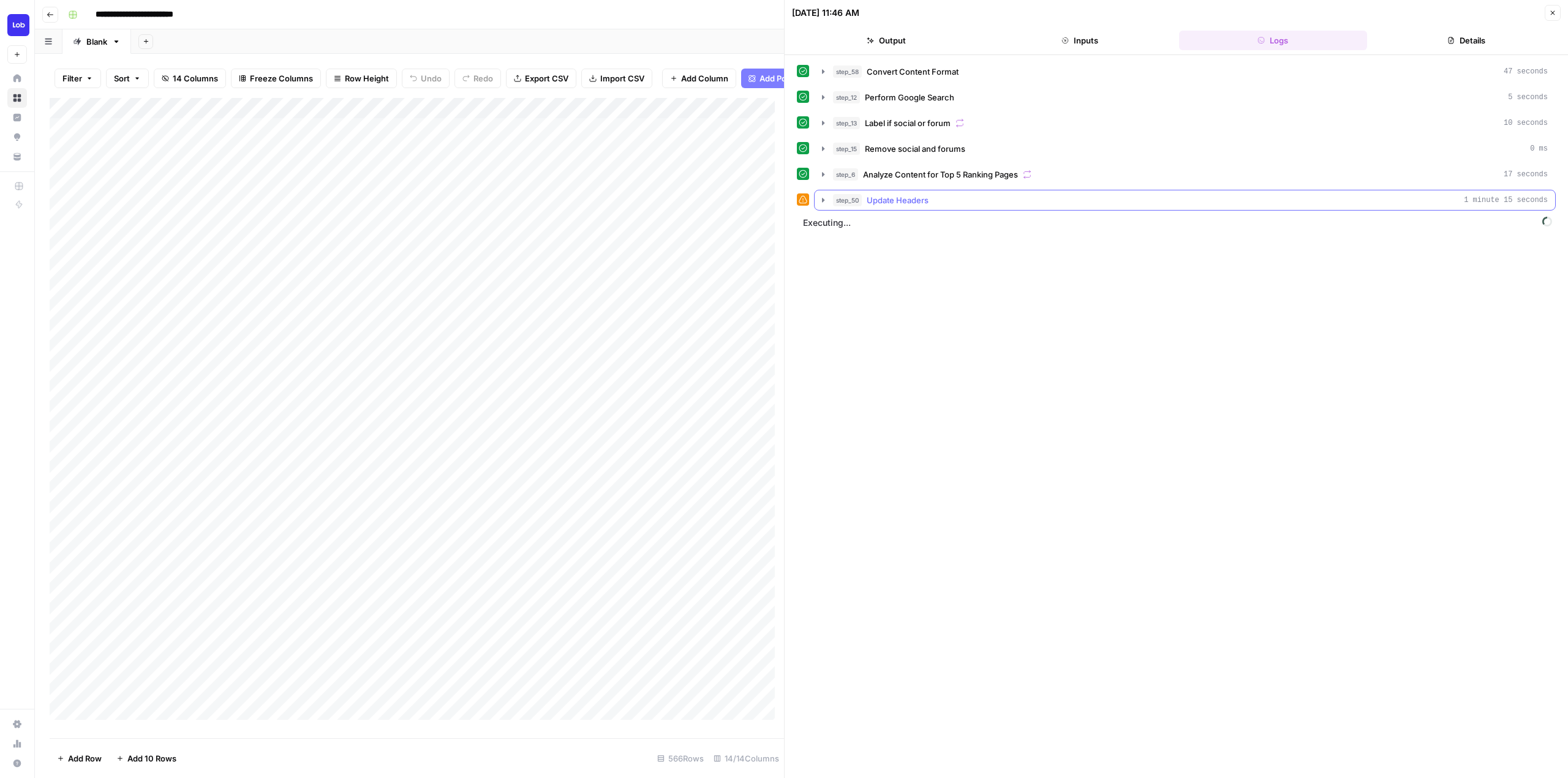
click at [821, 202] on icon "button" at bounding box center [823, 200] width 9 height 9
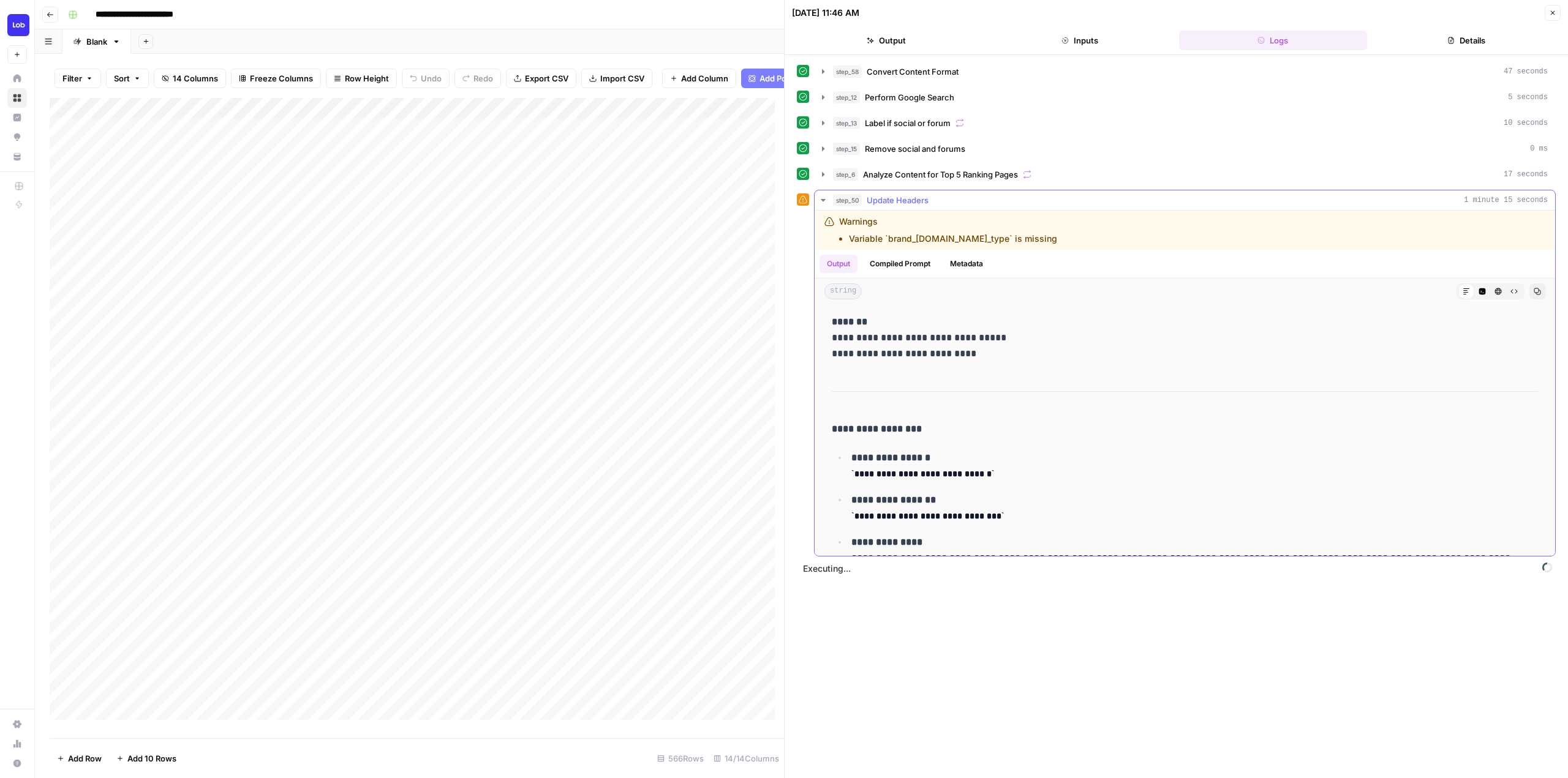
click at [821, 202] on icon "button" at bounding box center [823, 200] width 9 height 9
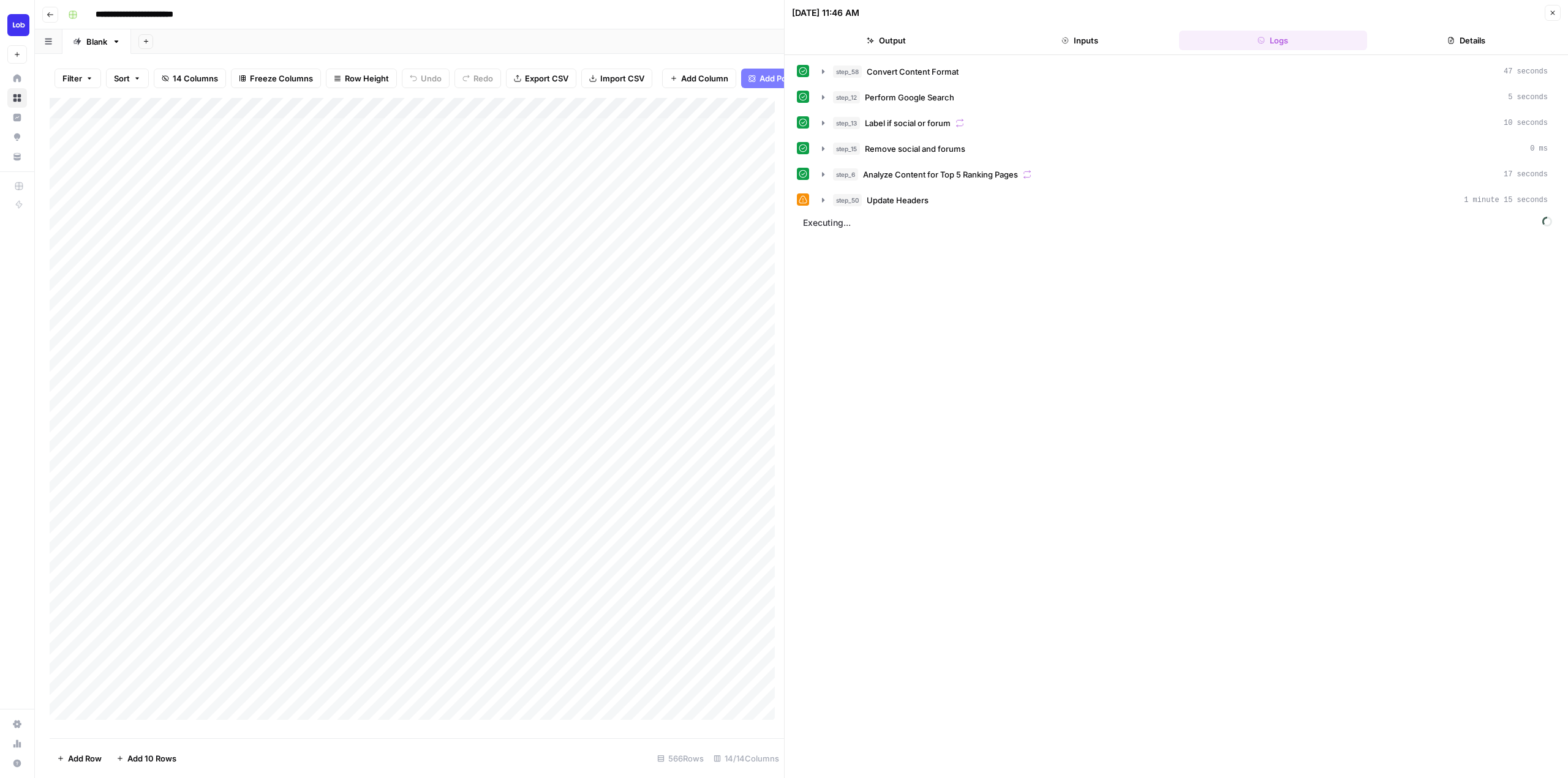
click at [638, 496] on div "Add Column" at bounding box center [417, 413] width 734 height 631
click at [626, 488] on div "Add Column" at bounding box center [417, 413] width 734 height 631
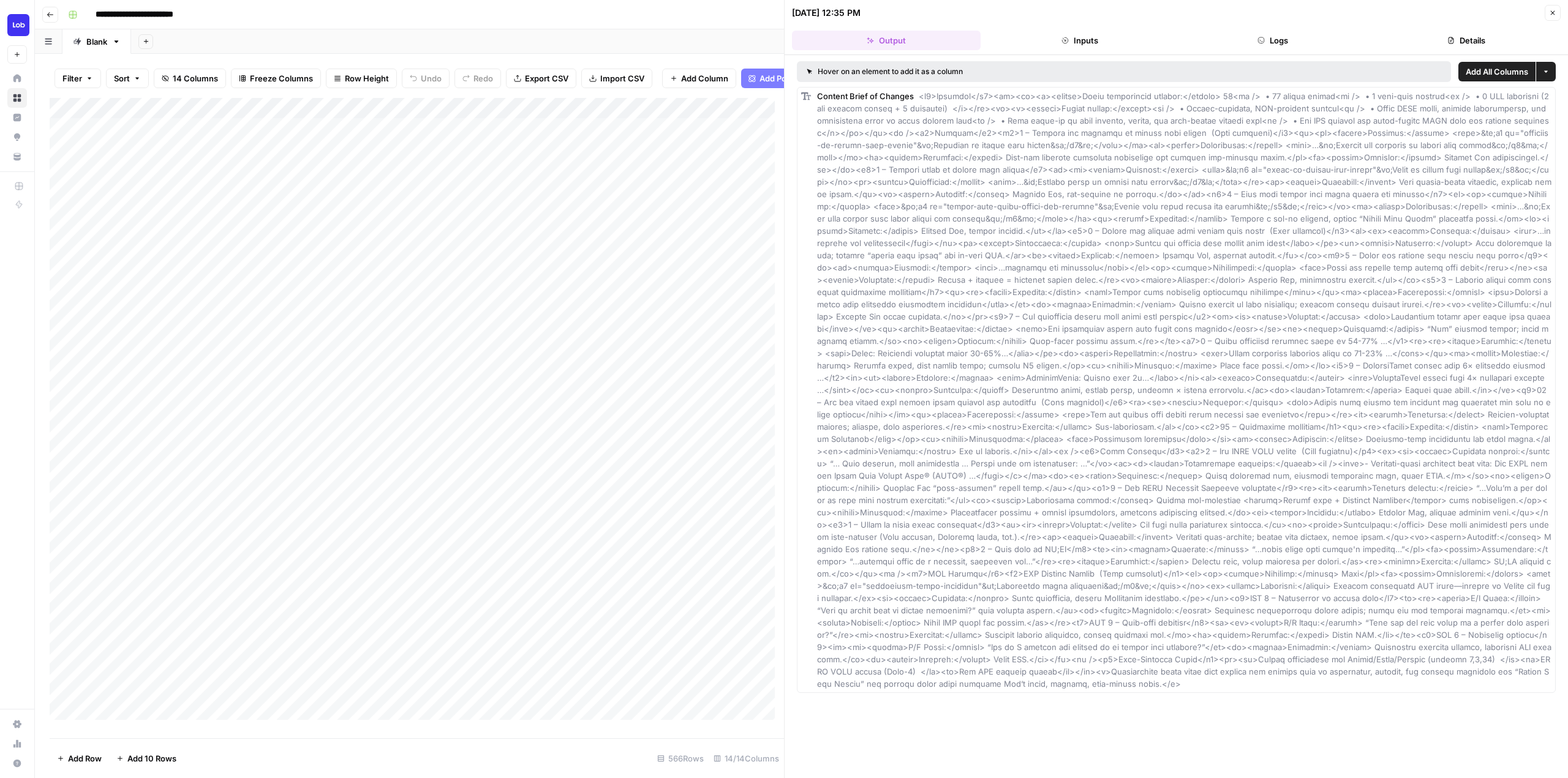
click at [1273, 36] on button "Logs" at bounding box center [1273, 40] width 188 height 20
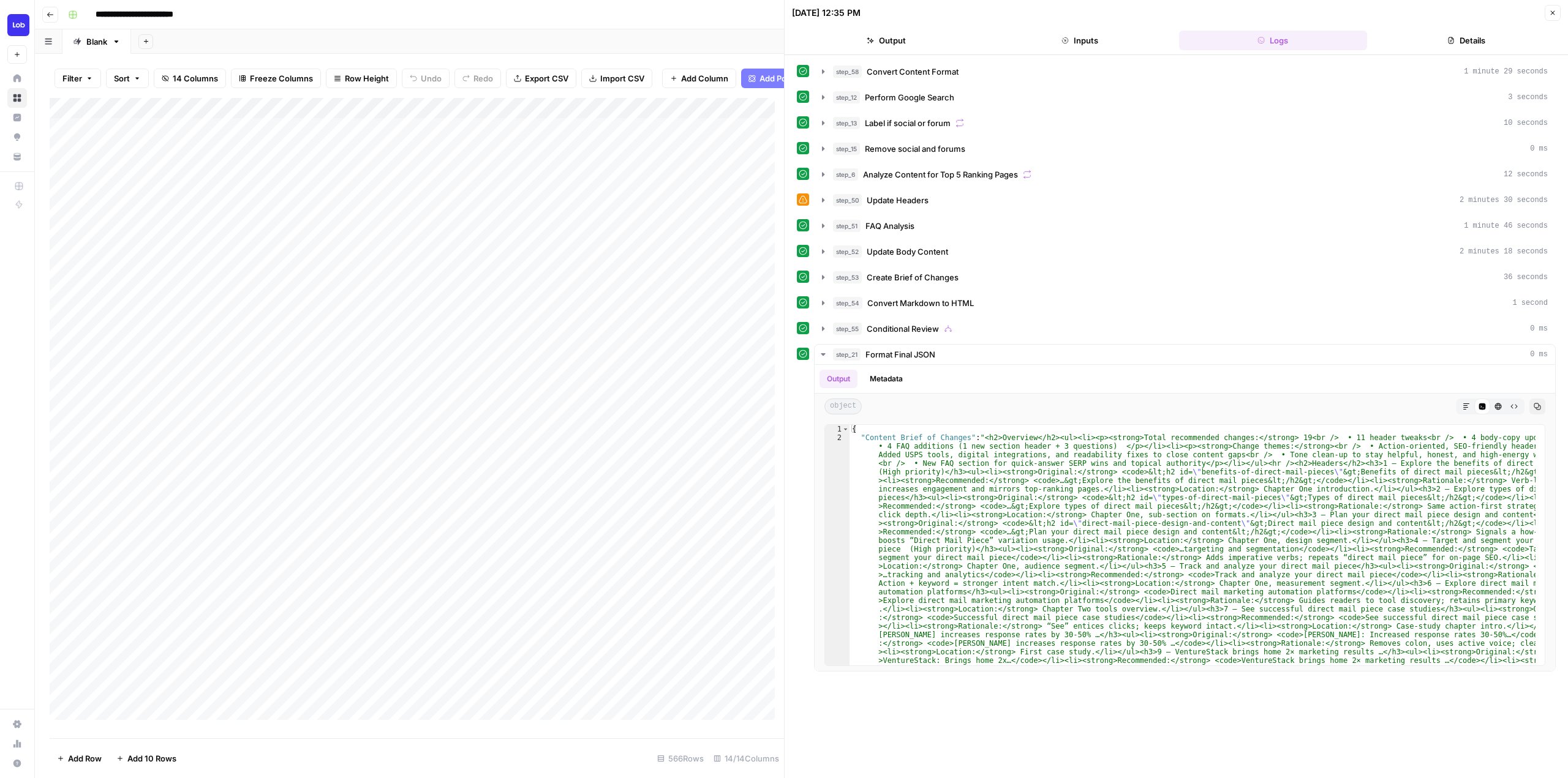
click at [621, 514] on div "Add Column" at bounding box center [417, 413] width 734 height 631
click at [625, 514] on div "Add Column" at bounding box center [417, 413] width 734 height 631
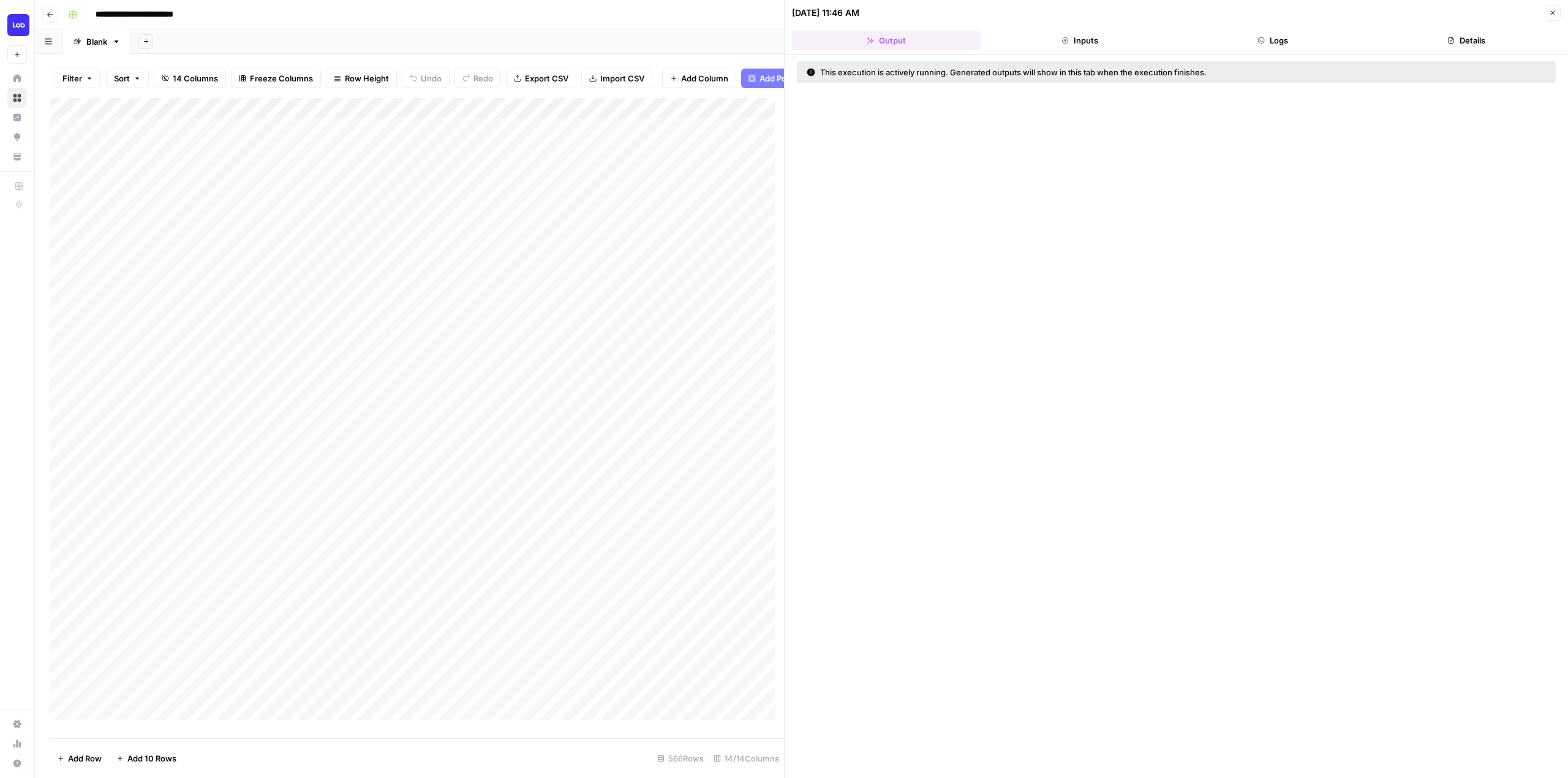
click at [1118, 44] on button "Inputs" at bounding box center [1079, 40] width 188 height 20
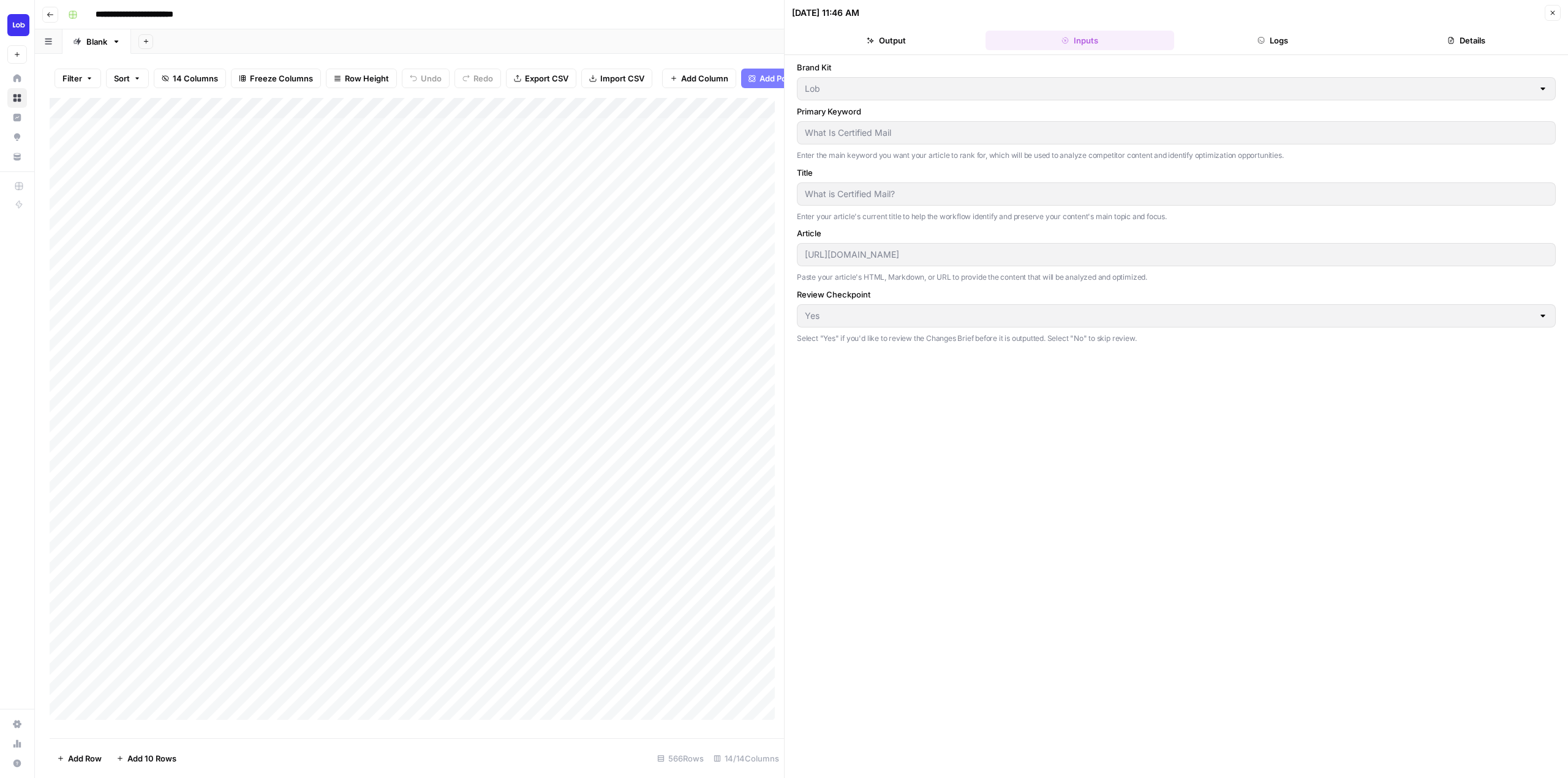
click at [1275, 45] on button "Logs" at bounding box center [1273, 40] width 188 height 20
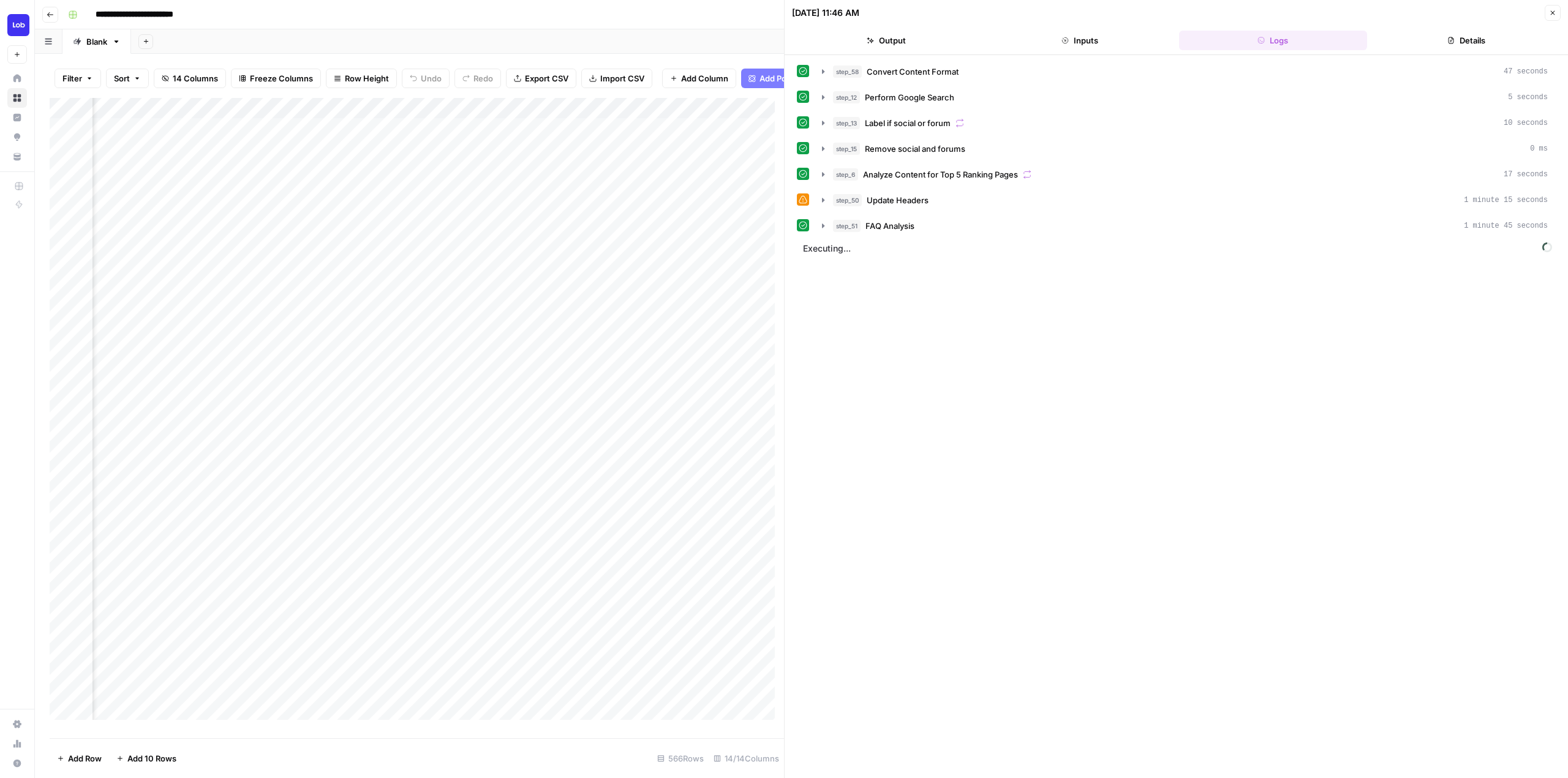
scroll to position [0, 344]
